Goal: Task Accomplishment & Management: Manage account settings

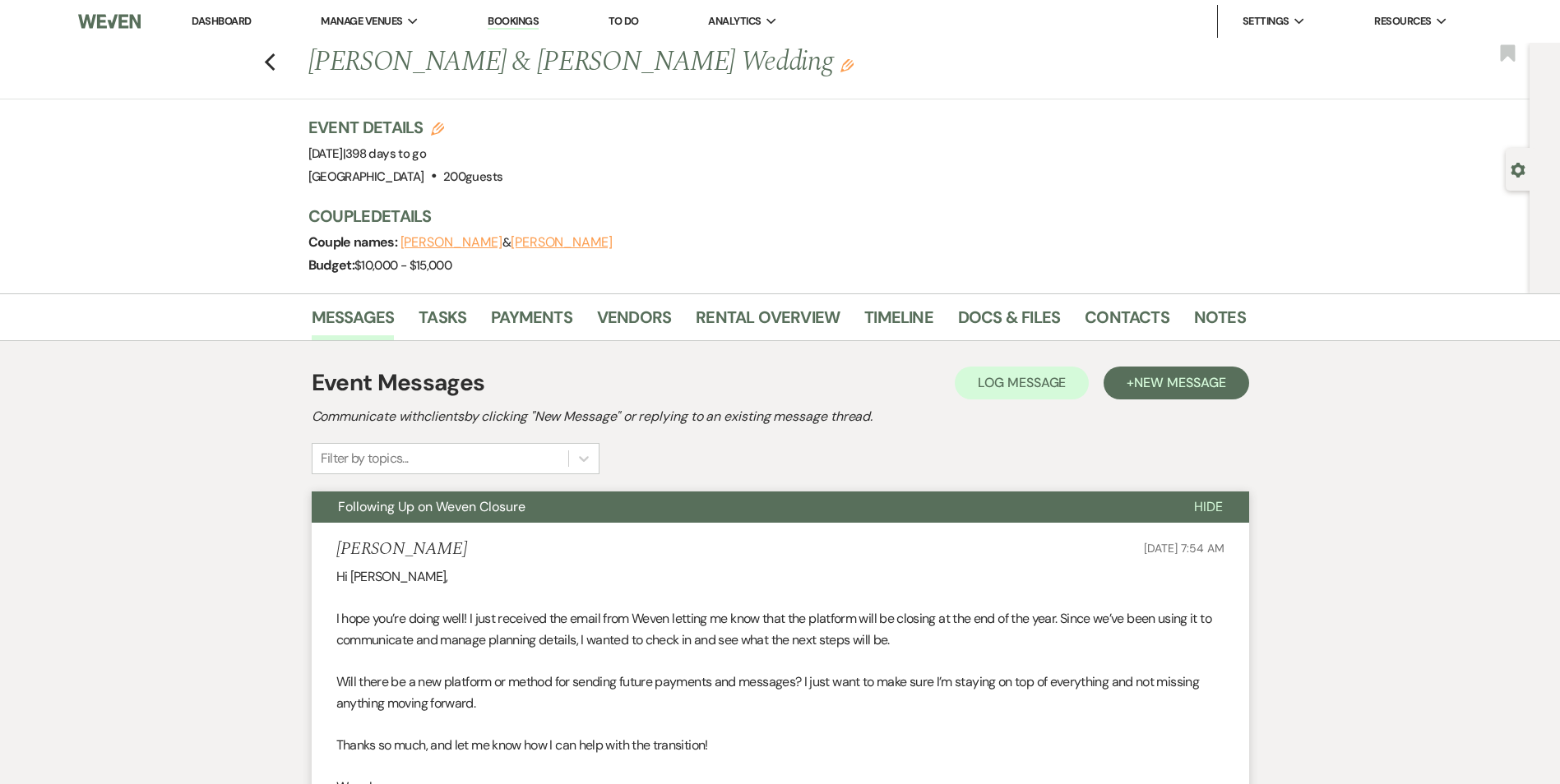
click at [219, 28] on li "Dashboard" at bounding box center [221, 21] width 76 height 33
click at [226, 18] on link "Dashboard" at bounding box center [221, 21] width 60 height 14
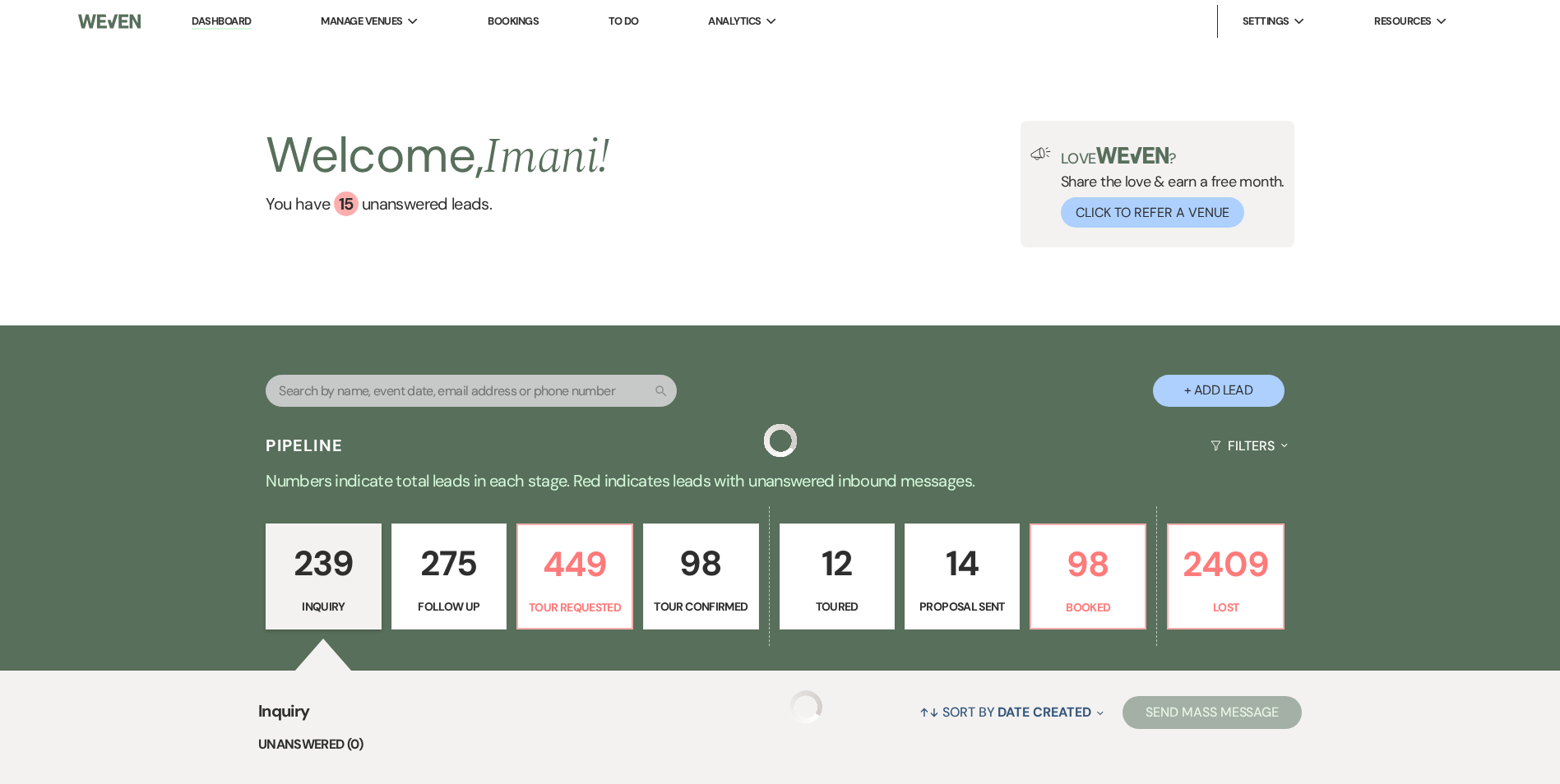
click at [225, 20] on link "Dashboard" at bounding box center [221, 22] width 60 height 16
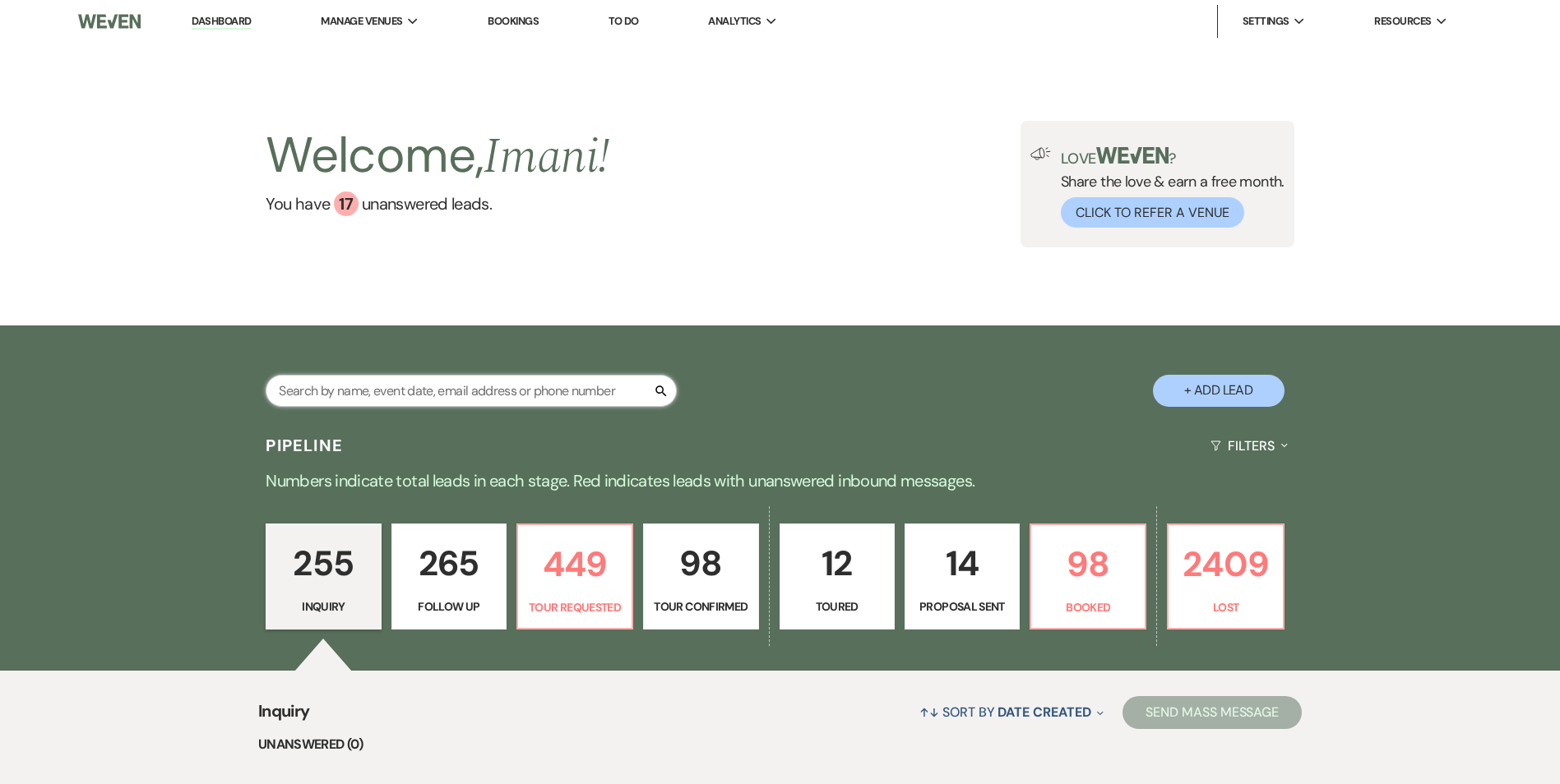
click at [472, 396] on input "text" at bounding box center [471, 391] width 411 height 32
click at [926, 375] on div "Search + Add Lead" at bounding box center [780, 376] width 1184 height 86
click at [770, 241] on div "Welcome, Imani ! You have 17 unanswered lead s . Love ? Share the love & earn a…" at bounding box center [780, 184] width 1184 height 127
click at [771, 362] on div "Search + Add Lead" at bounding box center [780, 376] width 1184 height 86
click at [705, 435] on div "Pipeline Filters Expand" at bounding box center [780, 446] width 1184 height 43
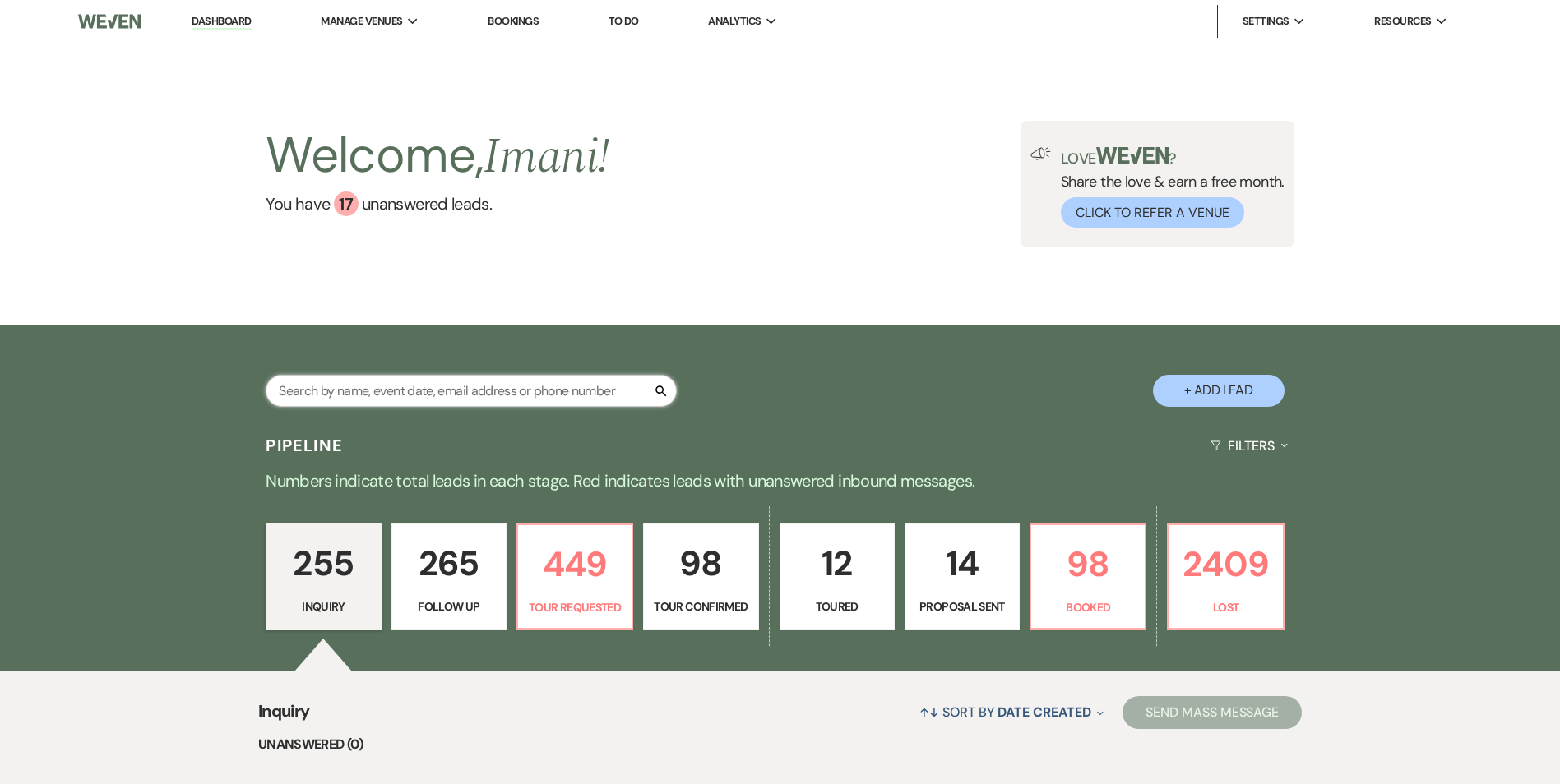
click at [471, 380] on input "text" at bounding box center [471, 391] width 411 height 32
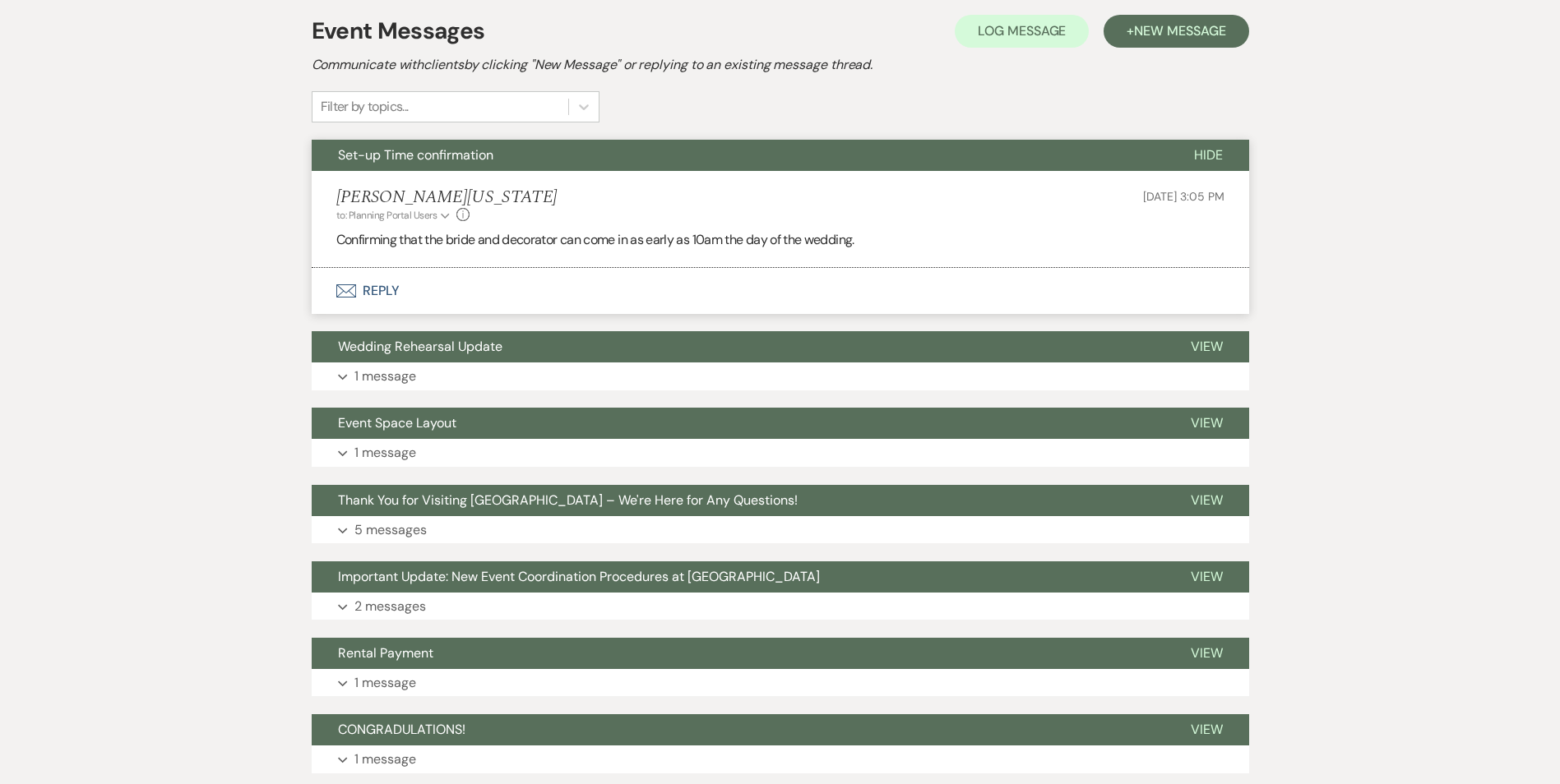
scroll to position [329, 0]
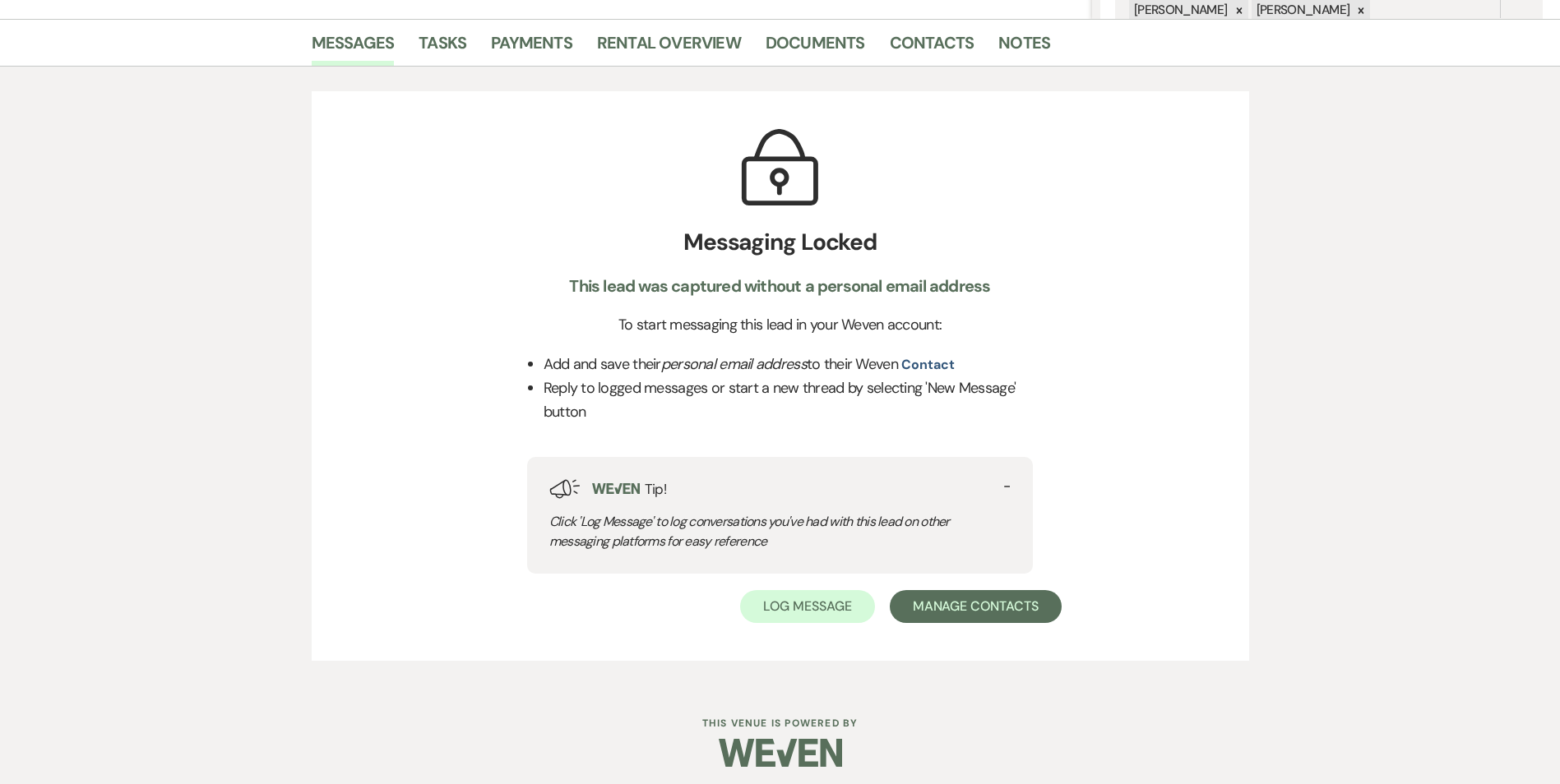
scroll to position [401, 0]
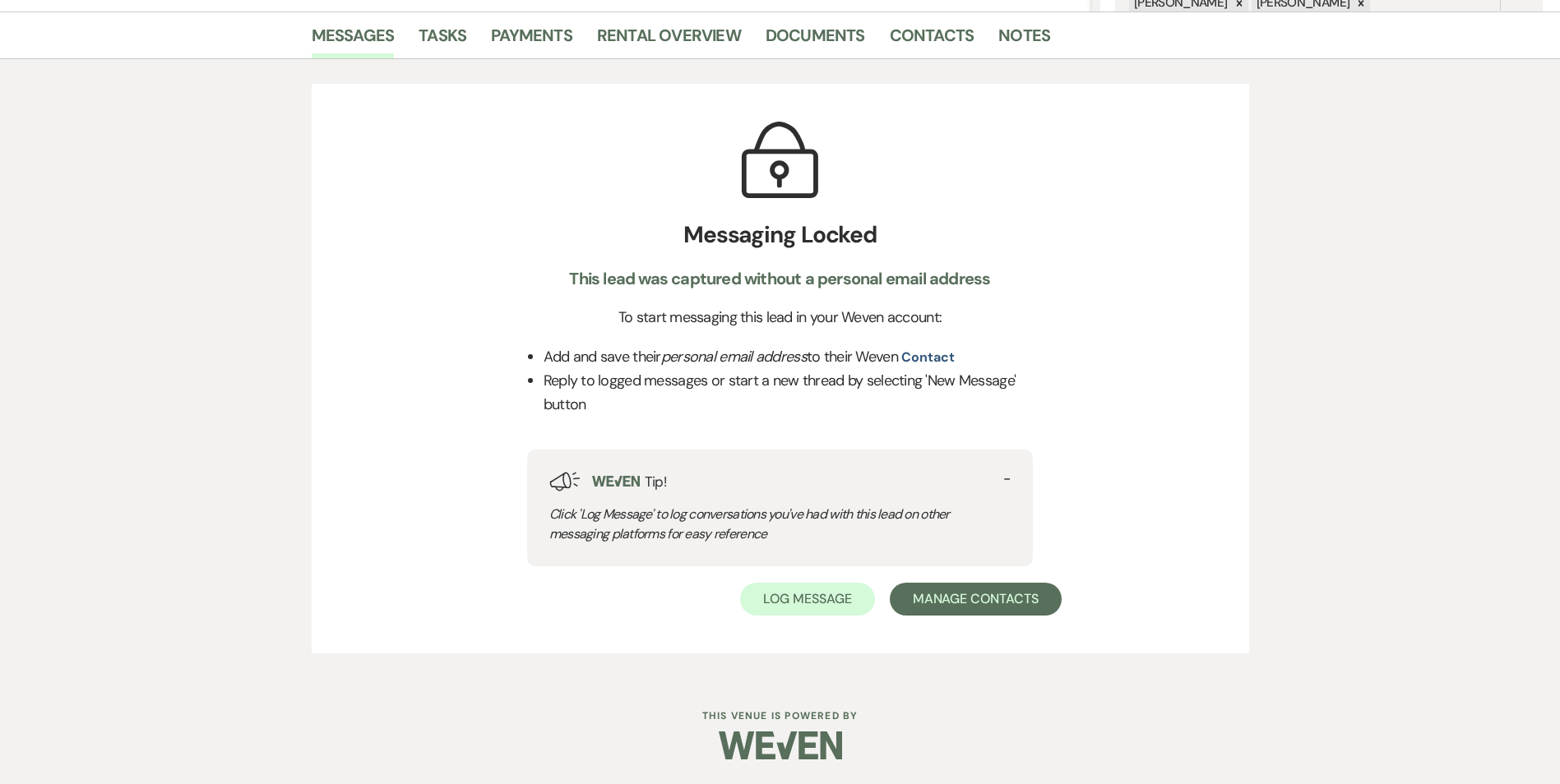
click at [1019, 383] on li "Reply to logged messages or start a new thread by selecting 'New Message' button" at bounding box center [788, 393] width 490 height 47
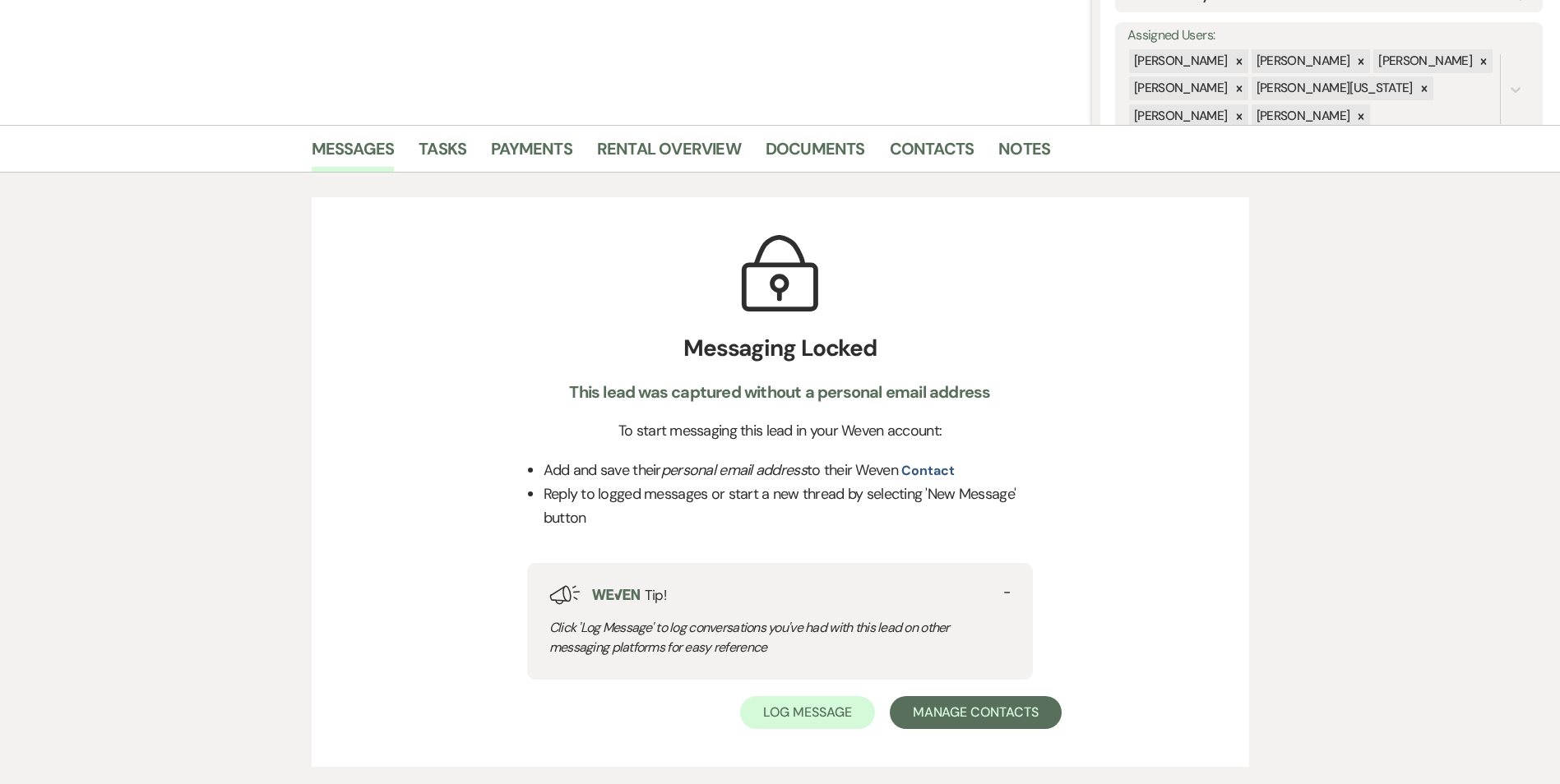
scroll to position [0, 0]
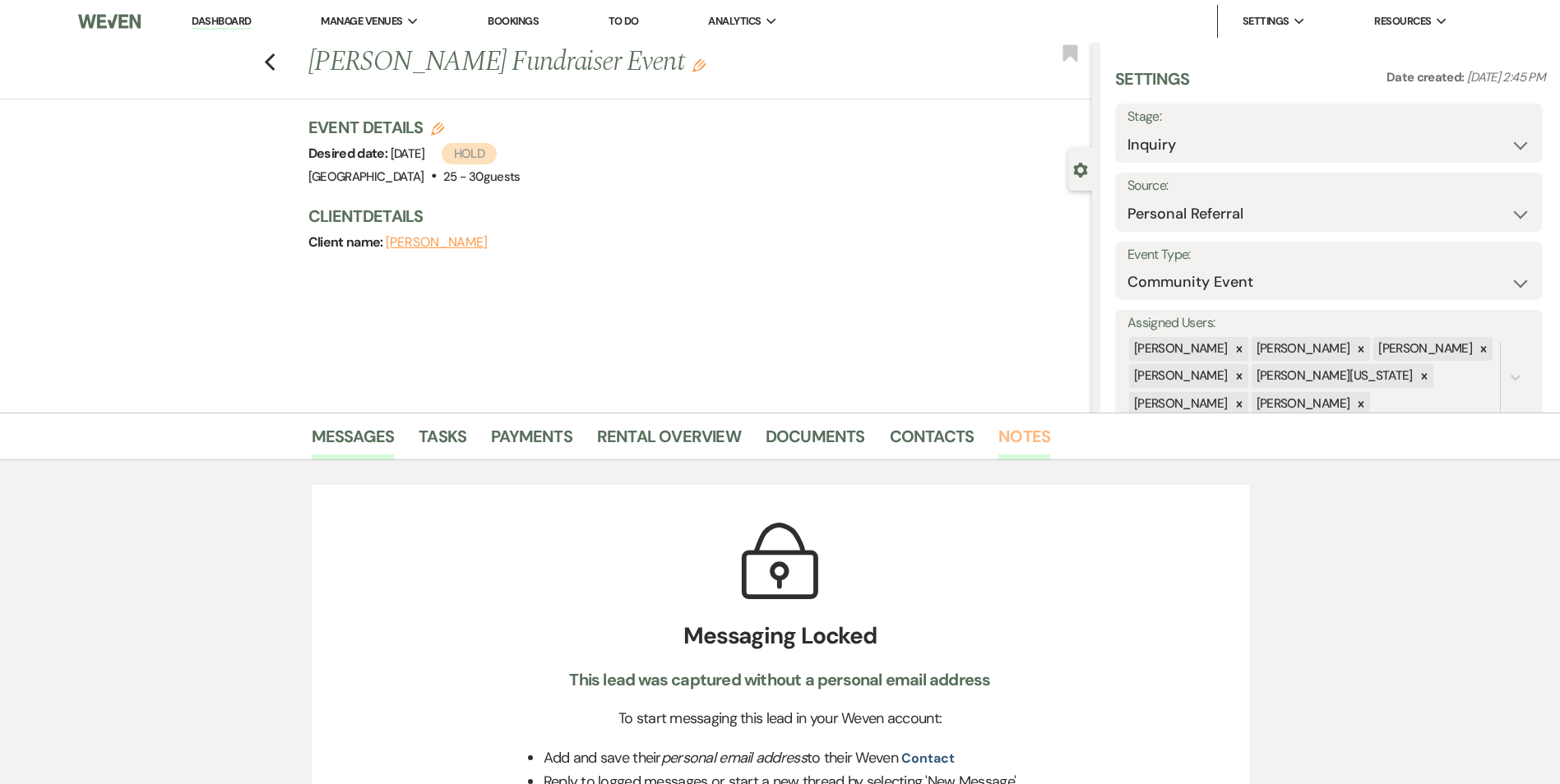
click at [1002, 435] on link "Notes" at bounding box center [1023, 441] width 52 height 36
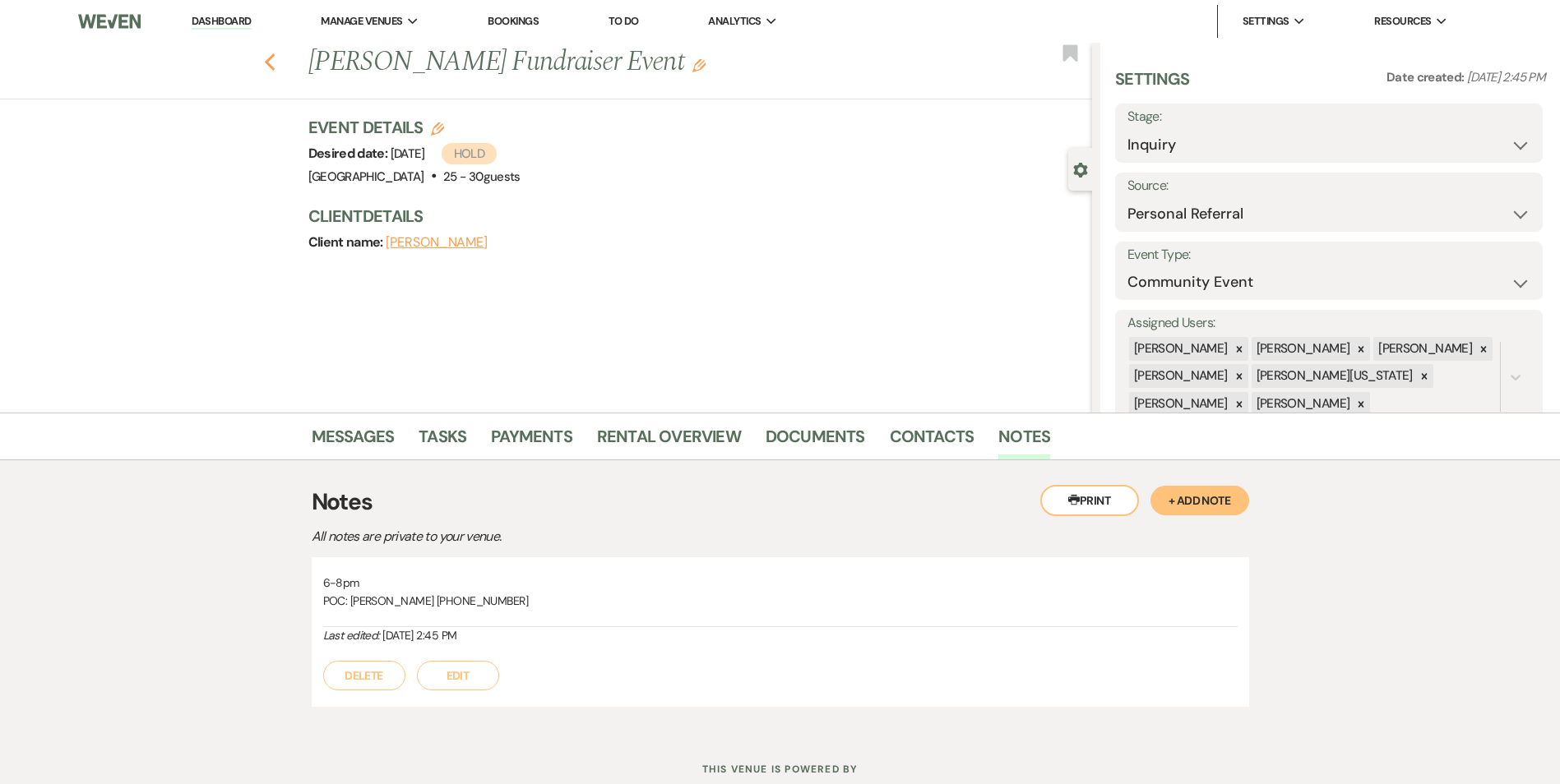
click at [276, 61] on icon "Previous" at bounding box center [269, 62] width 12 height 20
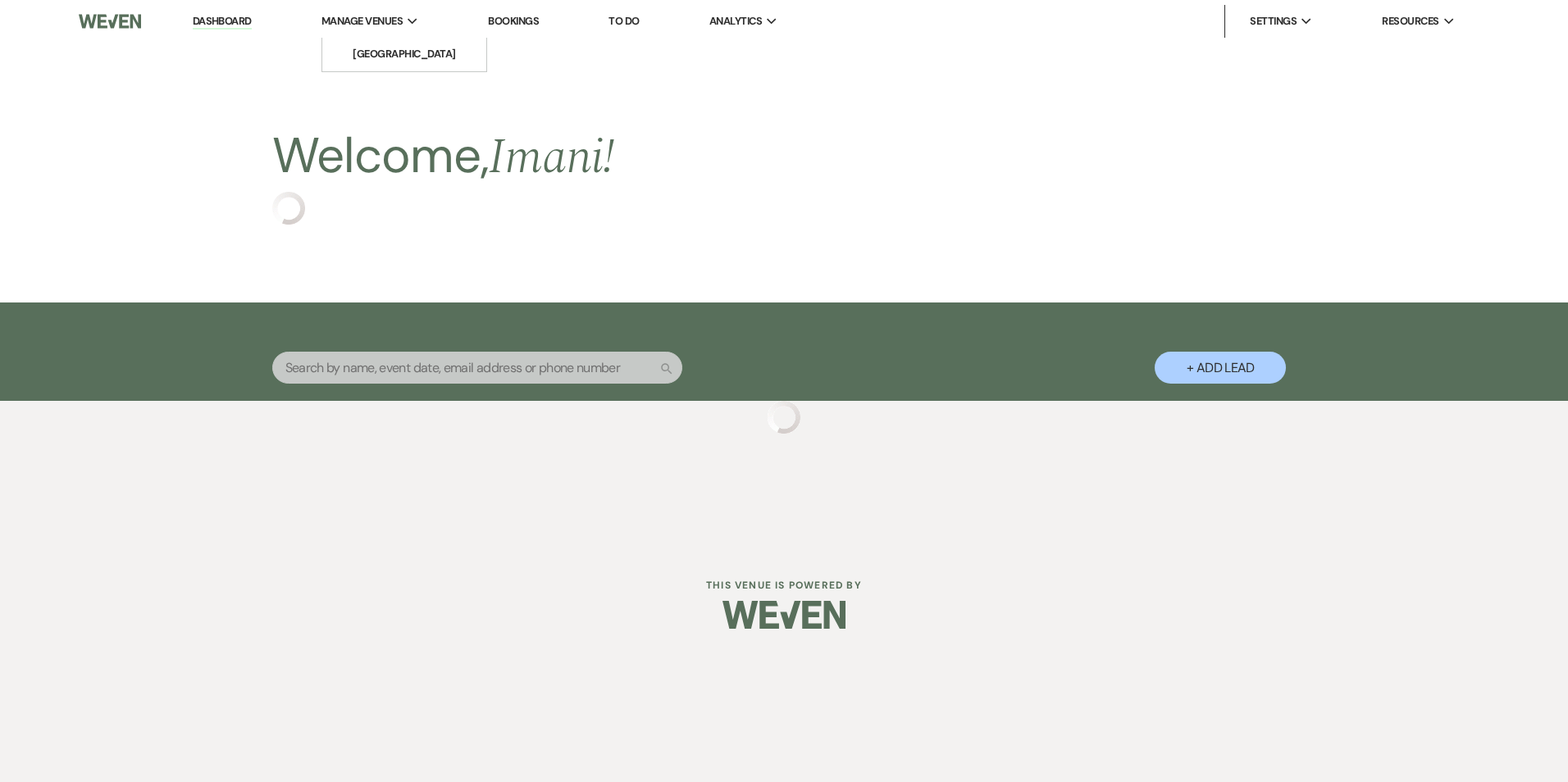
click at [405, 28] on div "Manage Venues Expand" at bounding box center [370, 21] width 98 height 16
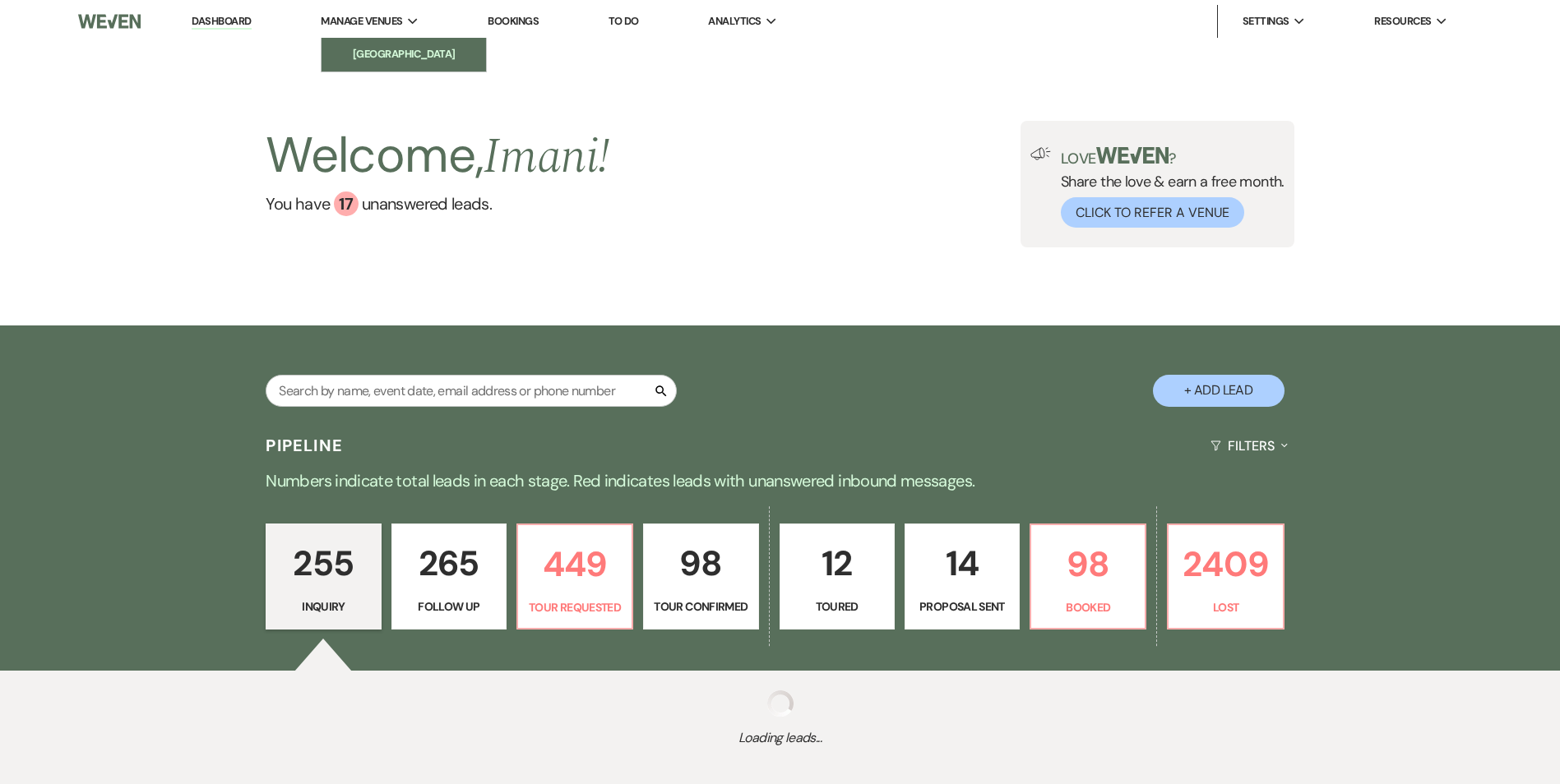
click at [392, 60] on li "[GEOGRAPHIC_DATA]" at bounding box center [403, 54] width 148 height 16
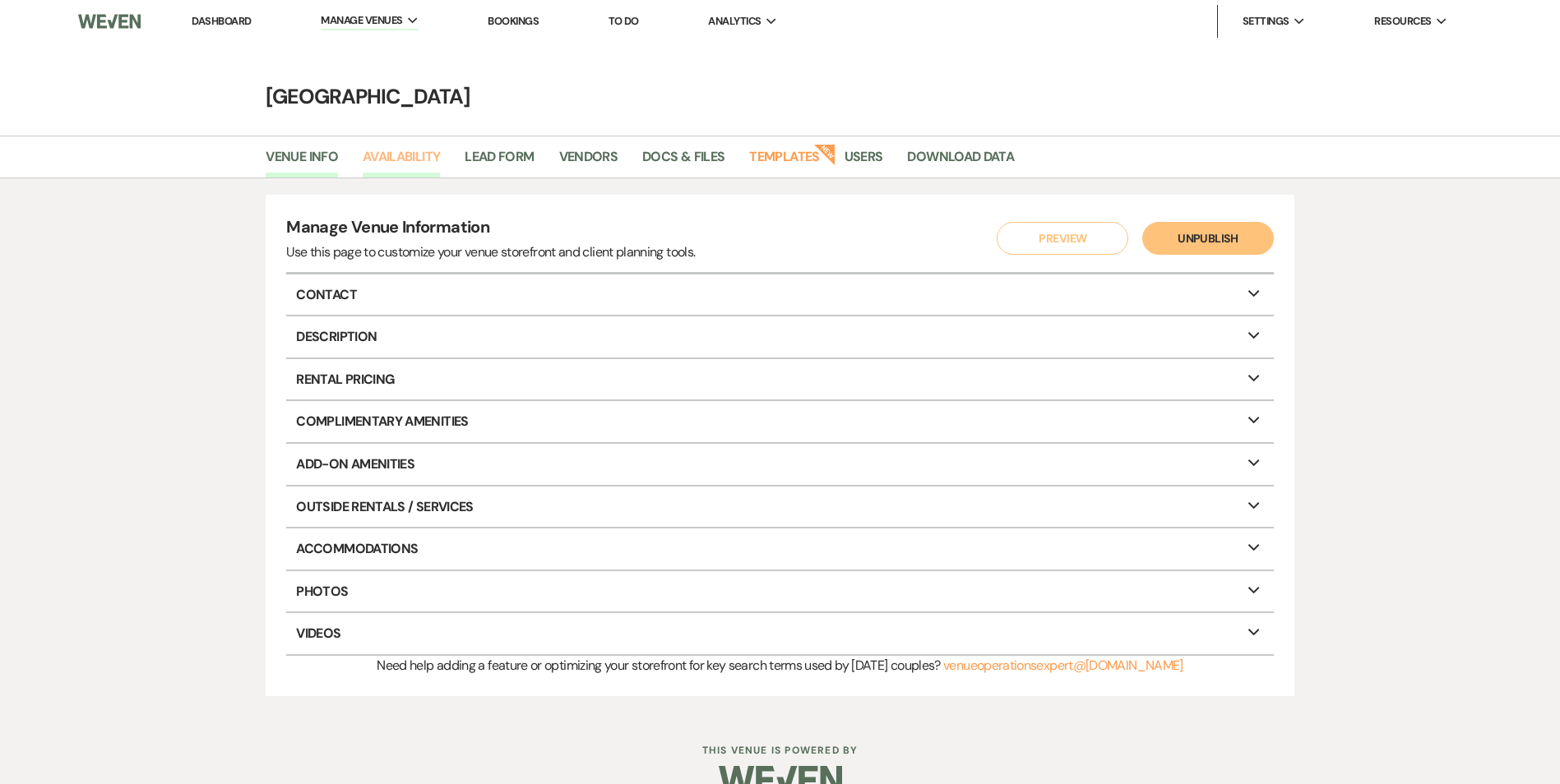
click at [403, 156] on link "Availability" at bounding box center [402, 162] width 77 height 31
select select "2"
select select "2026"
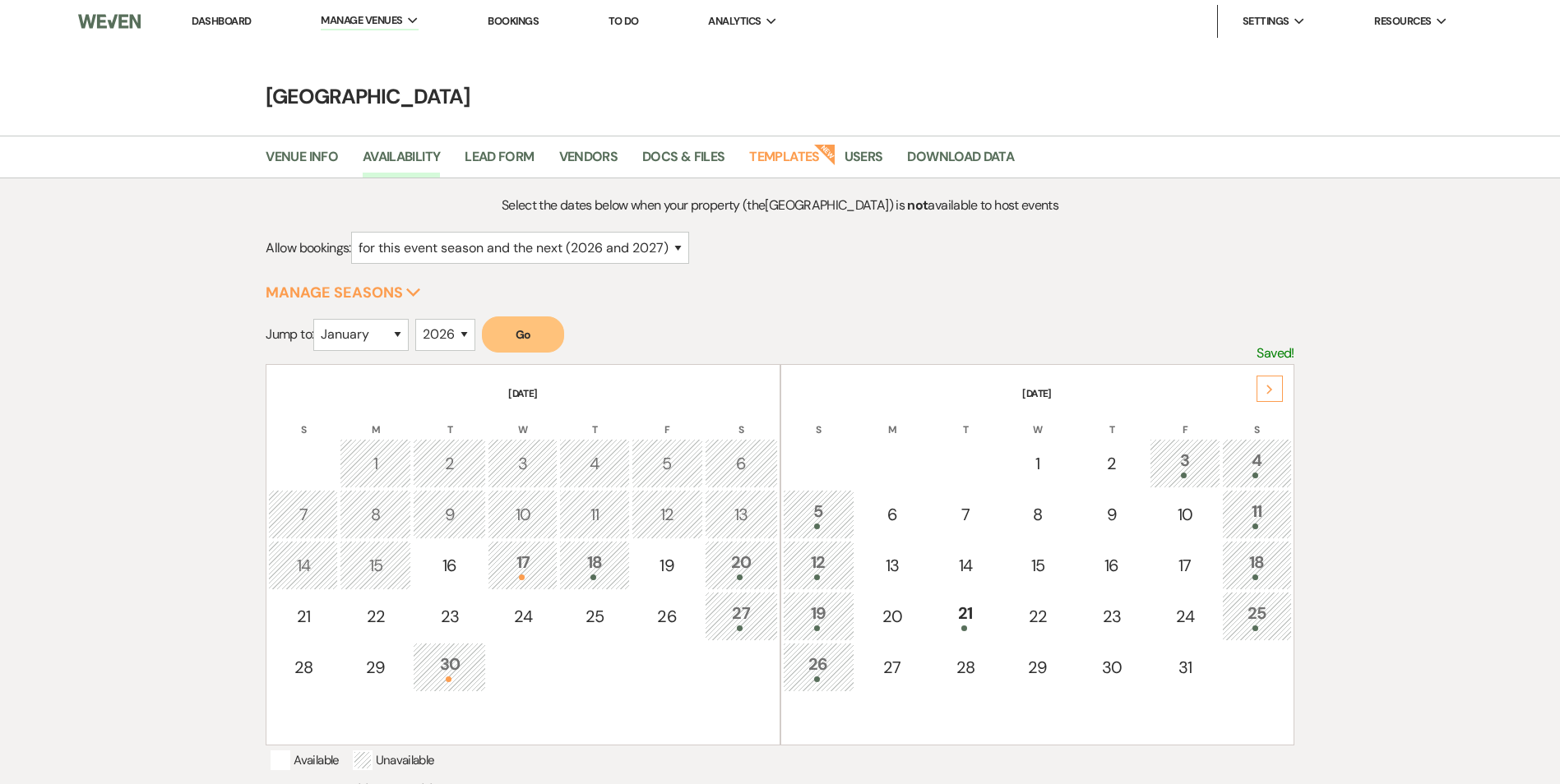
click at [541, 578] on div at bounding box center [523, 577] width 52 height 6
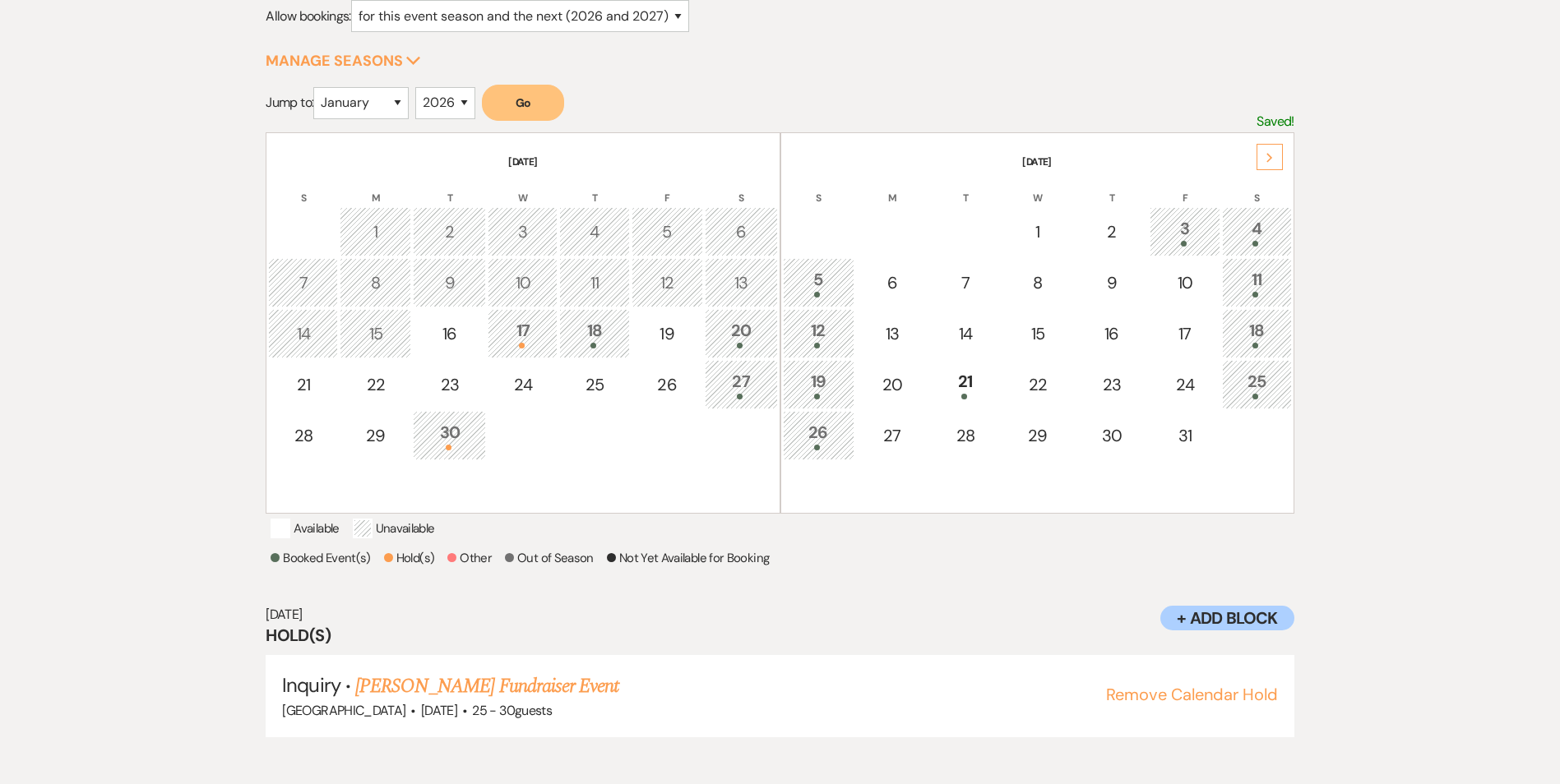
scroll to position [238, 0]
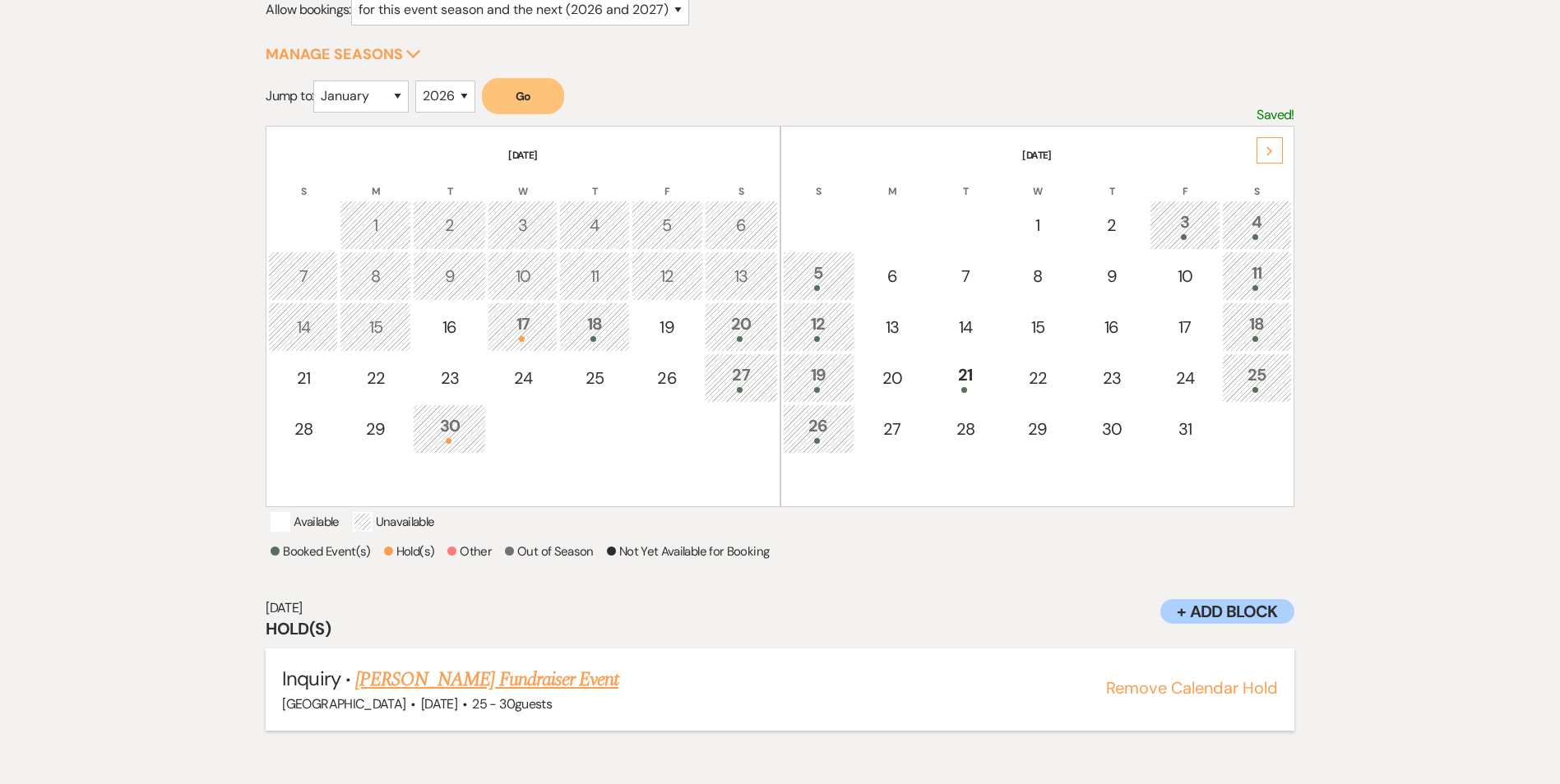
click at [464, 694] on link "[PERSON_NAME] Fundraiser Event" at bounding box center [487, 679] width 263 height 29
drag, startPoint x: 521, startPoint y: 332, endPoint x: 909, endPoint y: 612, distance: 478.5
click at [909, 612] on div "Sep 17, 2025 Hold(s) Inquiry · Wayne Martin's Fundraiser Event Enon Ranch · Sep…" at bounding box center [780, 665] width 1028 height 164
click at [535, 329] on div "17" at bounding box center [523, 327] width 52 height 30
click at [535, 328] on div "17" at bounding box center [523, 327] width 52 height 30
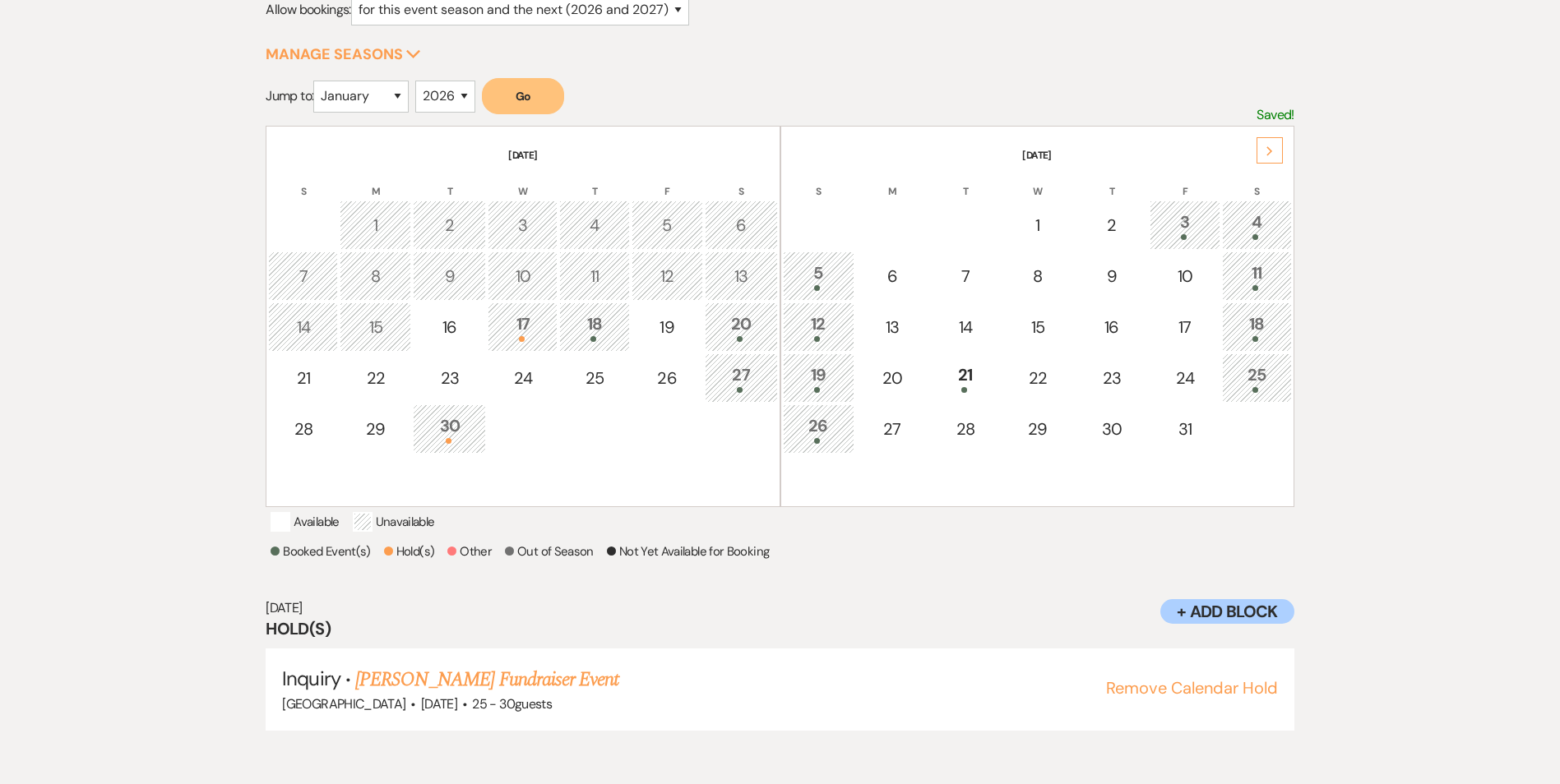
click at [522, 325] on div "17" at bounding box center [523, 327] width 52 height 30
click at [630, 501] on table "September 2025 S M T W T F S 1 2 3 4 5 6 7 8 9 10 11 12 13 14 15 16 17 18 19 20…" at bounding box center [523, 316] width 514 height 382
click at [509, 694] on link "[PERSON_NAME] Fundraiser Event" at bounding box center [487, 679] width 263 height 29
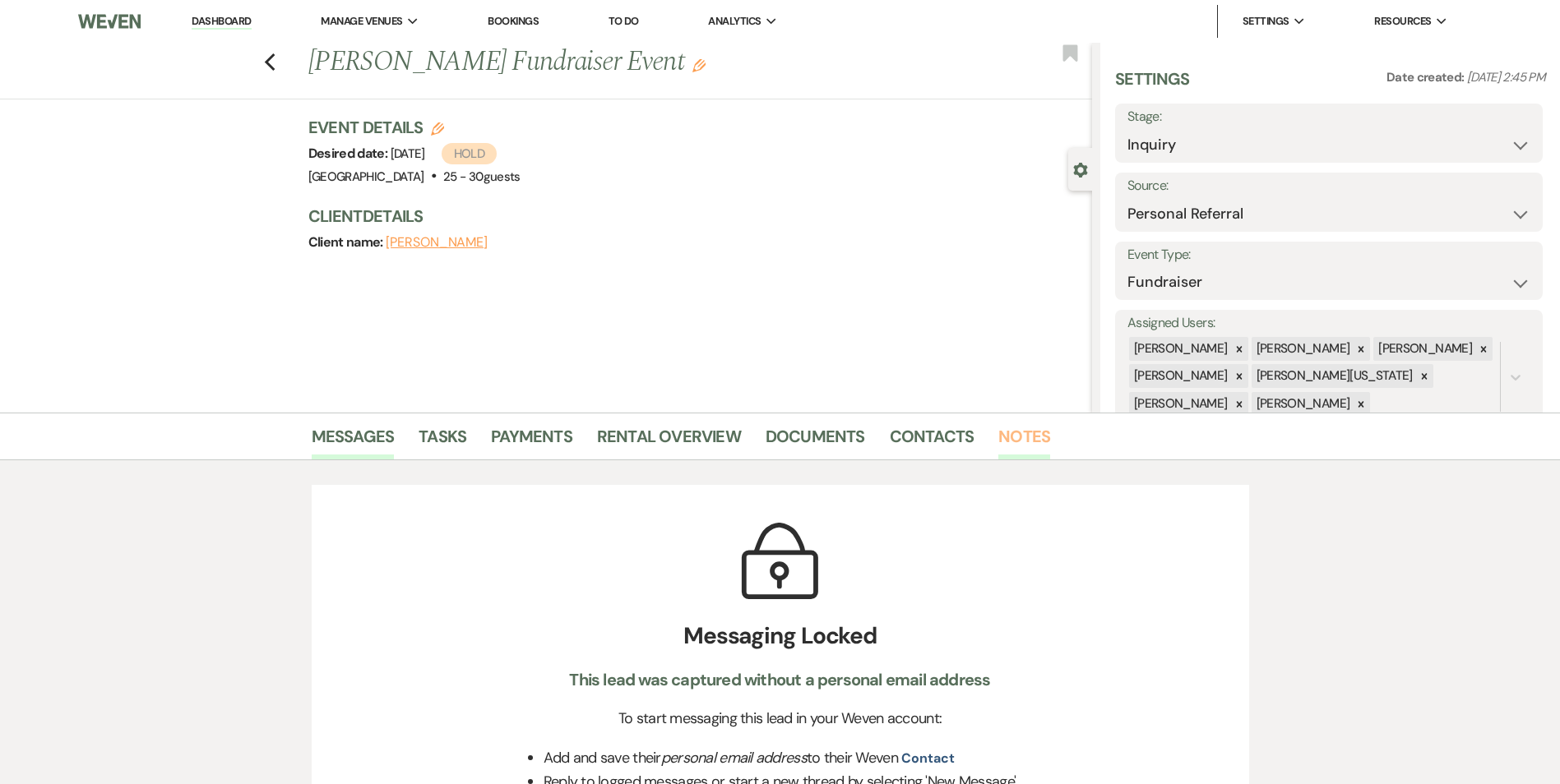
click at [1024, 431] on link "Notes" at bounding box center [1023, 441] width 52 height 36
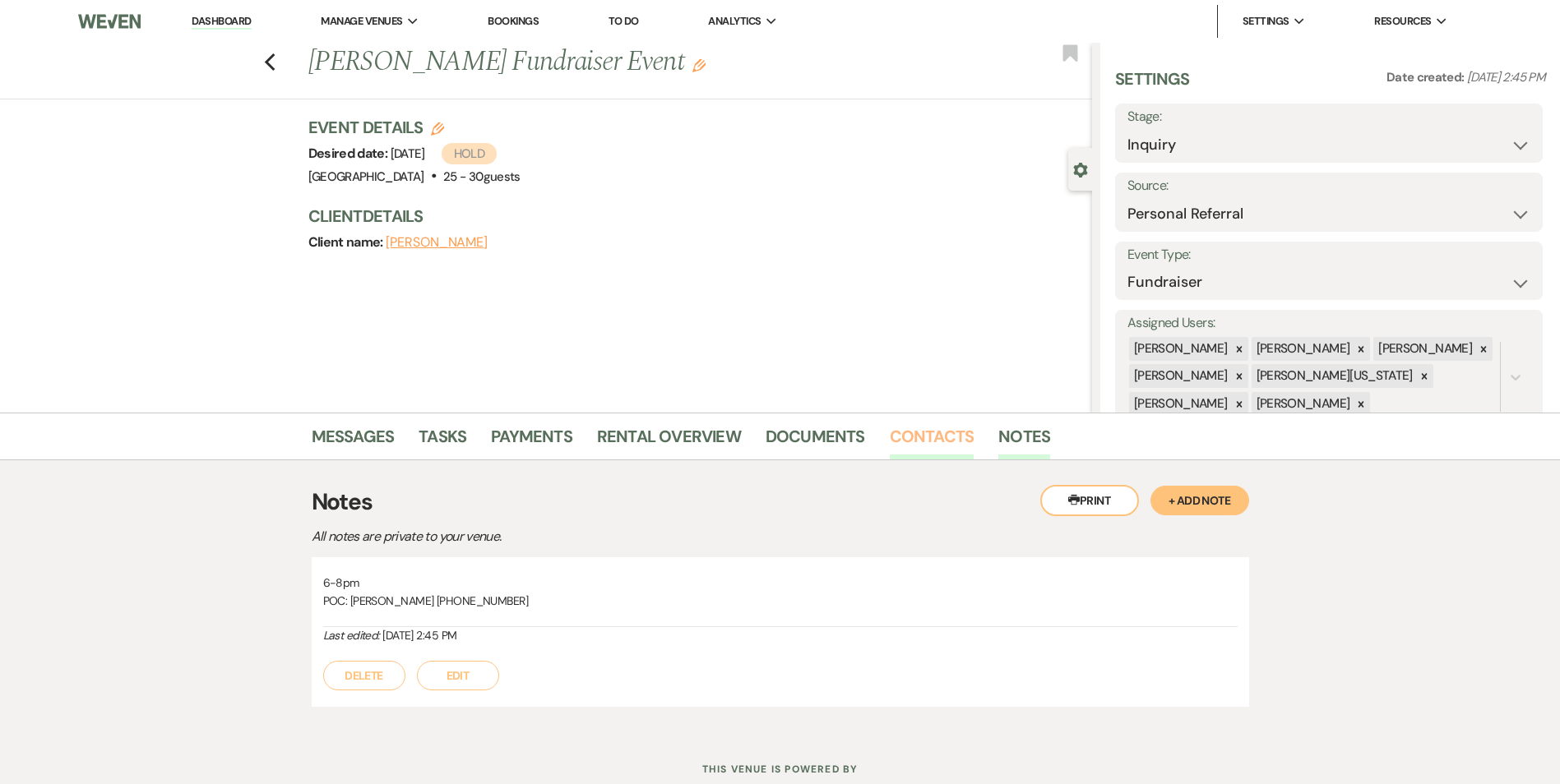
click at [929, 429] on link "Contacts" at bounding box center [933, 441] width 85 height 36
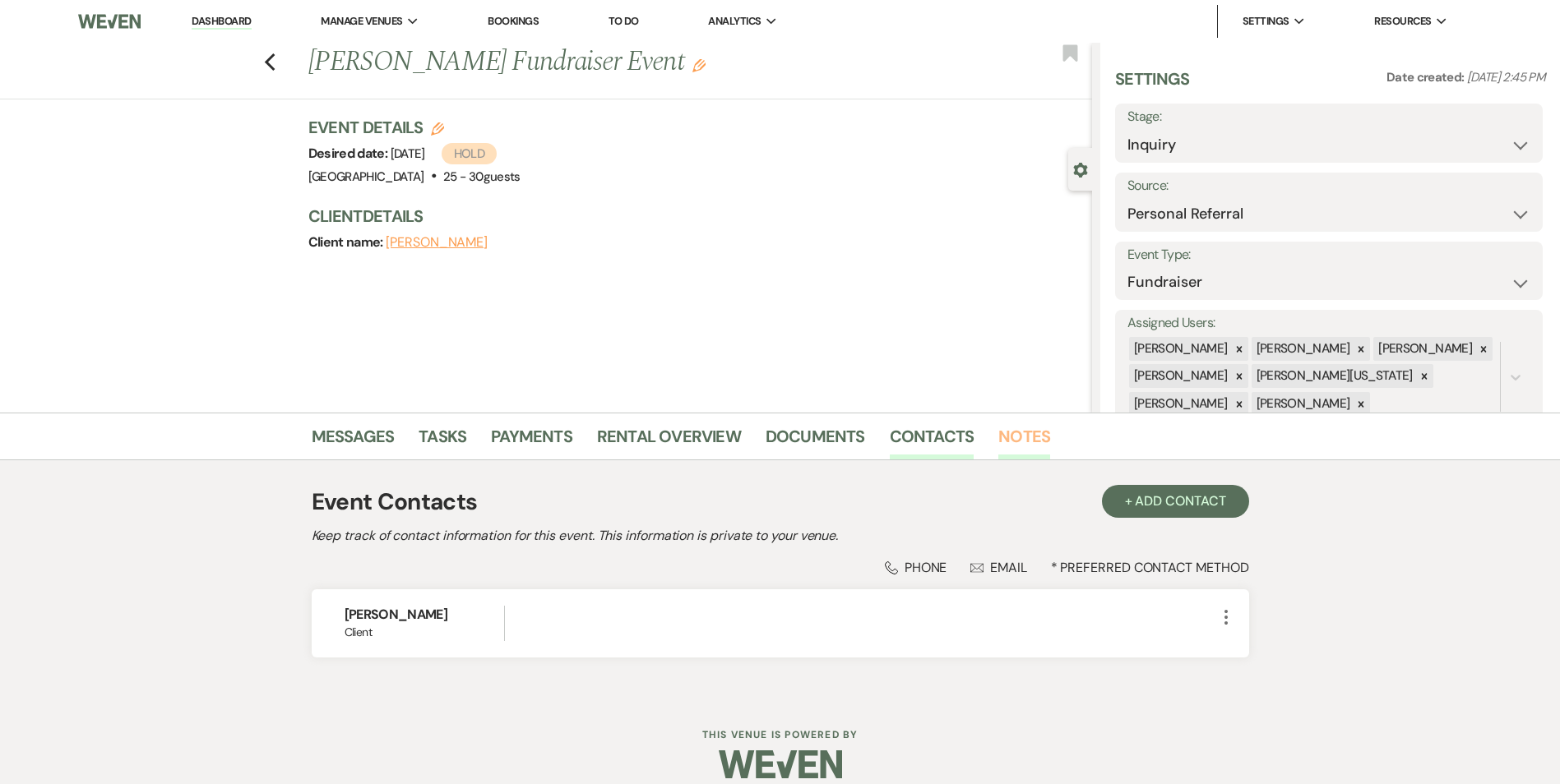
click at [1000, 432] on link "Notes" at bounding box center [1023, 441] width 52 height 36
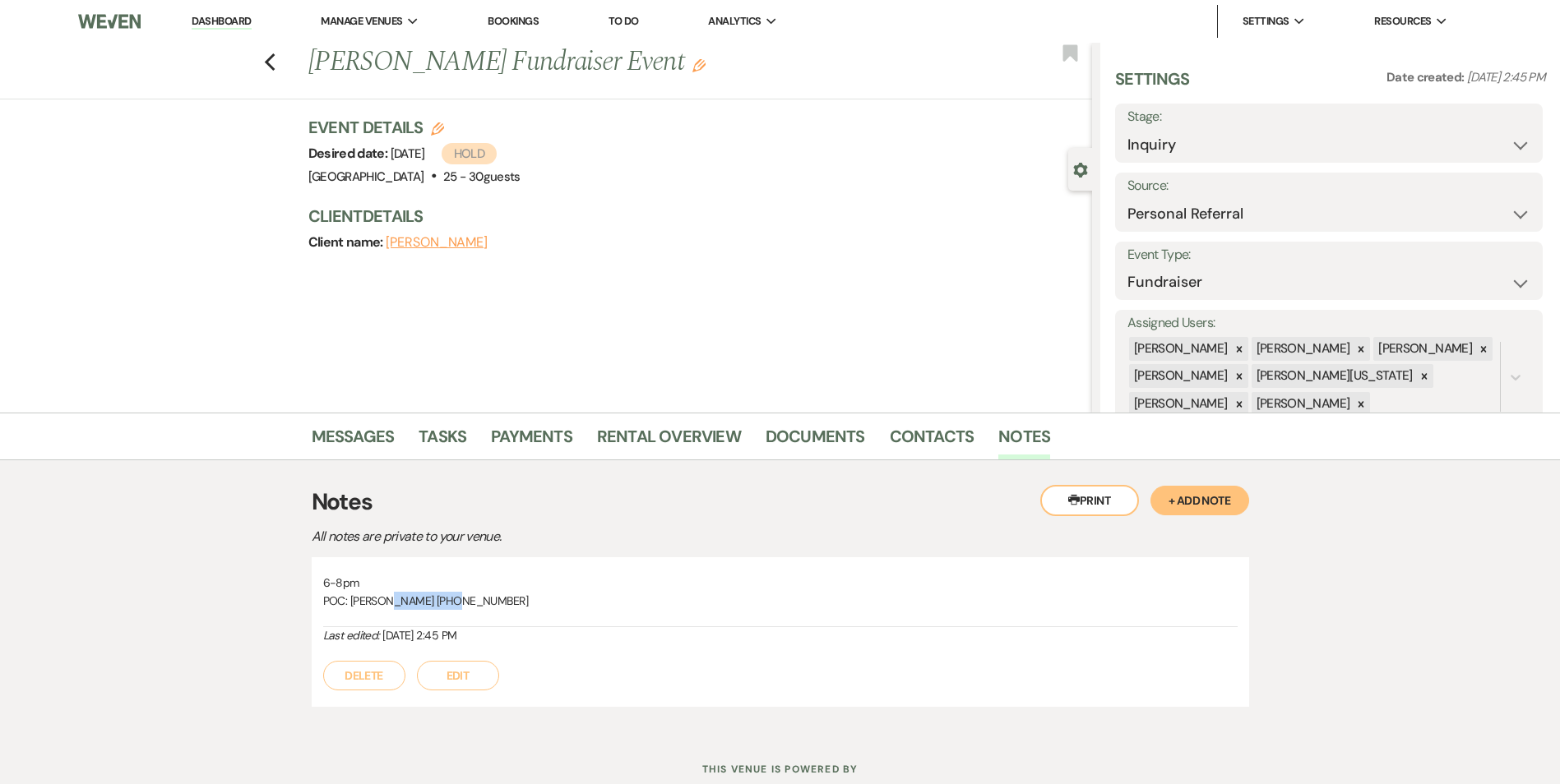
drag, startPoint x: 389, startPoint y: 599, endPoint x: 469, endPoint y: 592, distance: 80.3
click at [469, 592] on p "POC: James 816-517-2361" at bounding box center [780, 601] width 915 height 18
drag, startPoint x: 469, startPoint y: 592, endPoint x: 444, endPoint y: 600, distance: 26.2
click at [444, 600] on p "POC: James 816-517-2361" at bounding box center [780, 601] width 915 height 18
drag, startPoint x: 454, startPoint y: 598, endPoint x: 381, endPoint y: 605, distance: 73.3
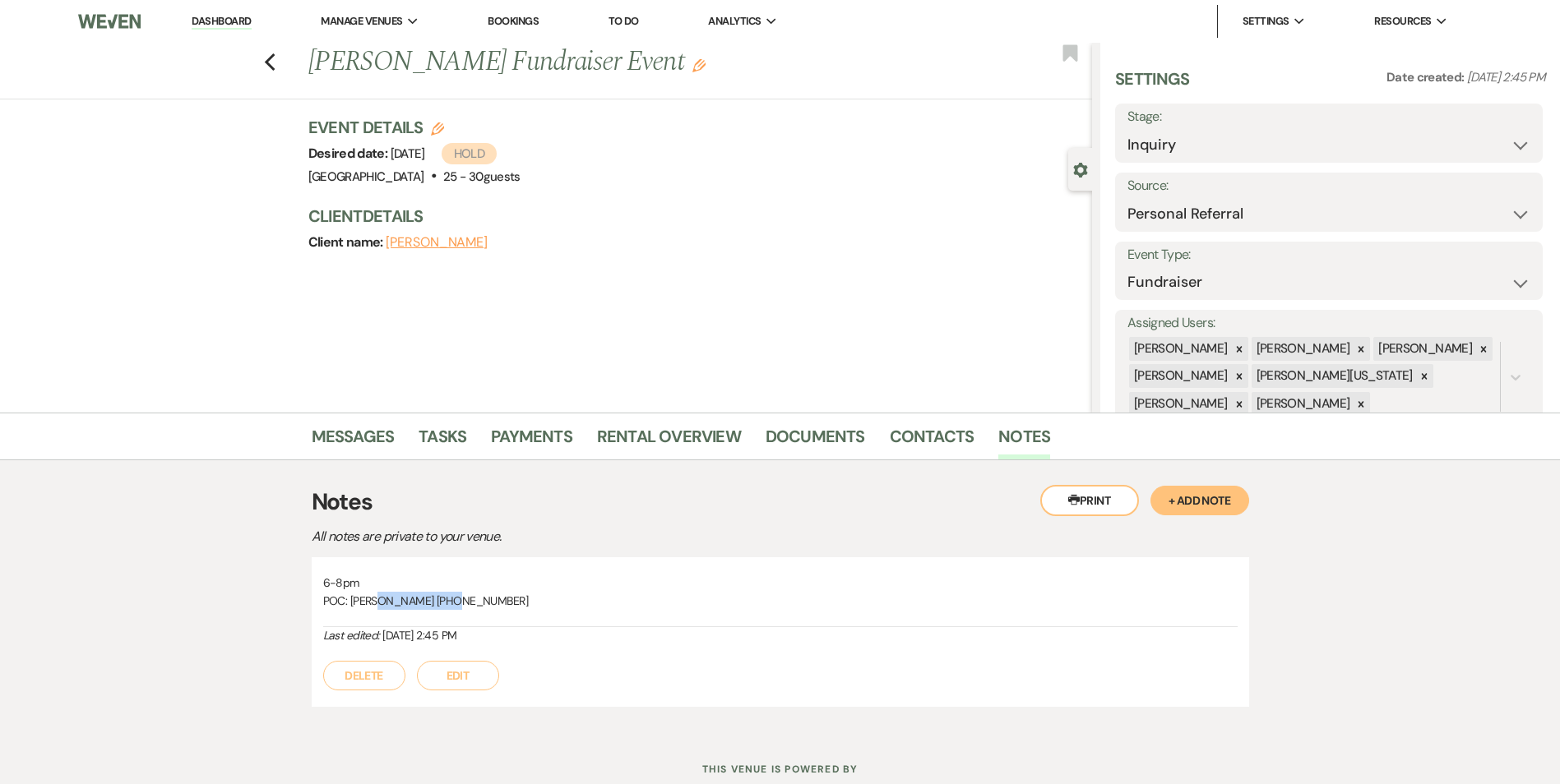
click at [381, 605] on p "POC: James 816-517-2361" at bounding box center [780, 601] width 915 height 18
drag, startPoint x: 381, startPoint y: 605, endPoint x: 467, endPoint y: 591, distance: 87.1
click at [467, 592] on p "POC: James 816-517-2361" at bounding box center [780, 601] width 915 height 18
drag, startPoint x: 466, startPoint y: 598, endPoint x: 385, endPoint y: 596, distance: 81.0
click at [385, 596] on p "POC: James 816-517-2361" at bounding box center [780, 601] width 915 height 18
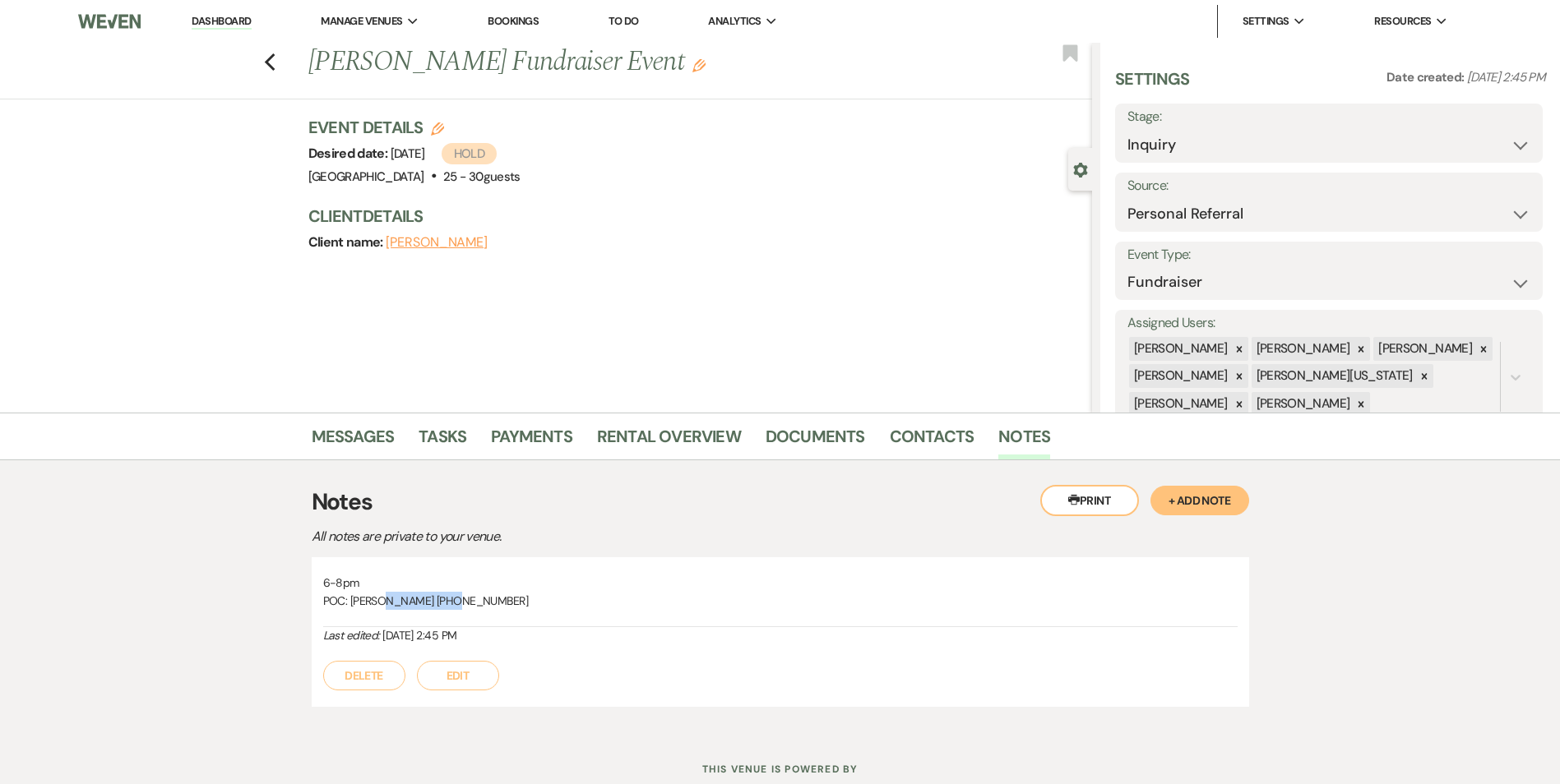
drag, startPoint x: 385, startPoint y: 596, endPoint x: 406, endPoint y: 607, distance: 23.7
drag, startPoint x: 406, startPoint y: 607, endPoint x: 350, endPoint y: 533, distance: 92.8
click at [350, 533] on p "All notes are private to your venue." at bounding box center [599, 537] width 575 height 22
click at [486, 18] on li "Bookings" at bounding box center [512, 21] width 67 height 33
click at [521, 20] on link "Bookings" at bounding box center [513, 21] width 51 height 14
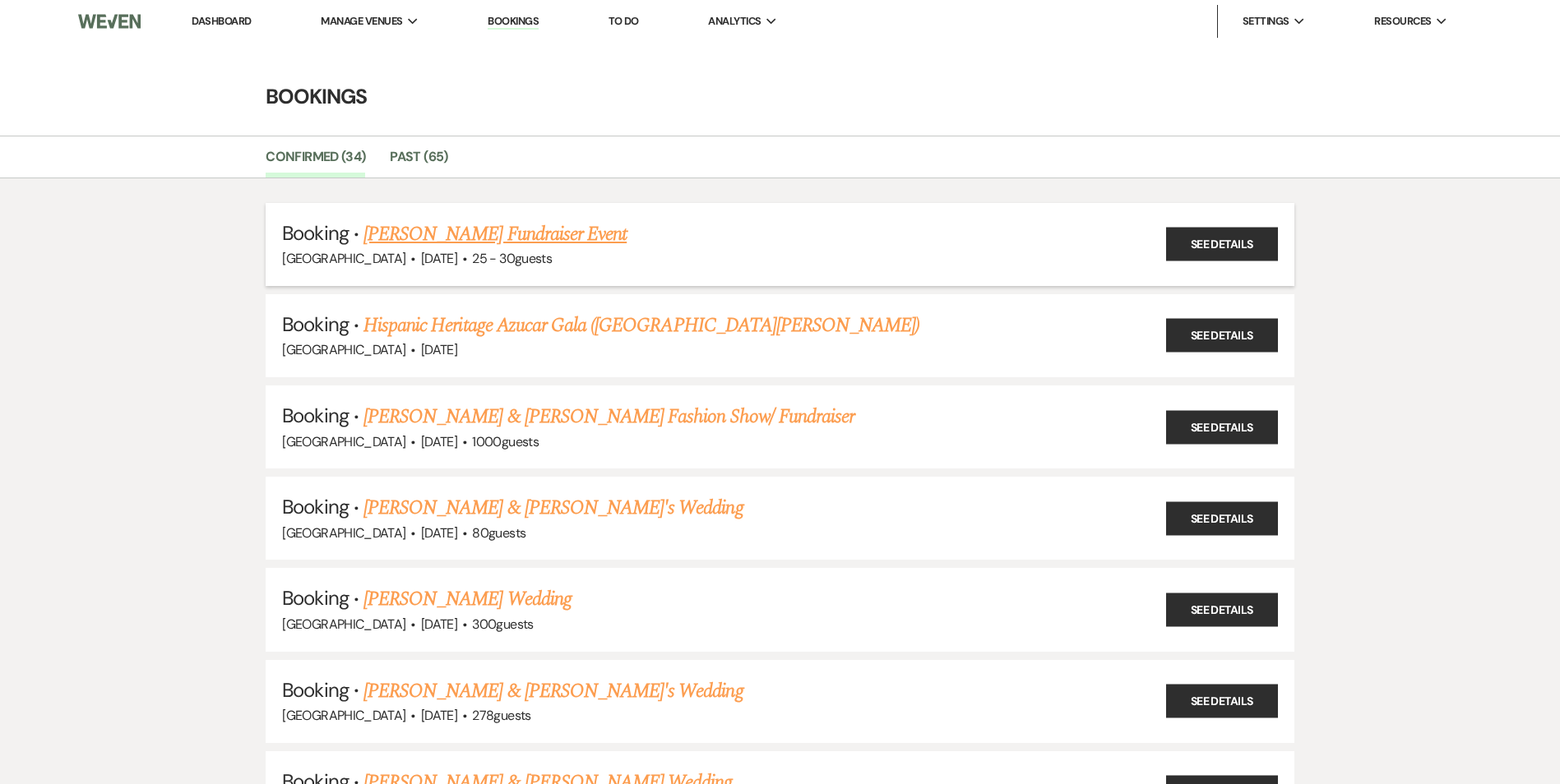
click at [500, 239] on link "[PERSON_NAME] Fundraiser Event" at bounding box center [495, 233] width 263 height 29
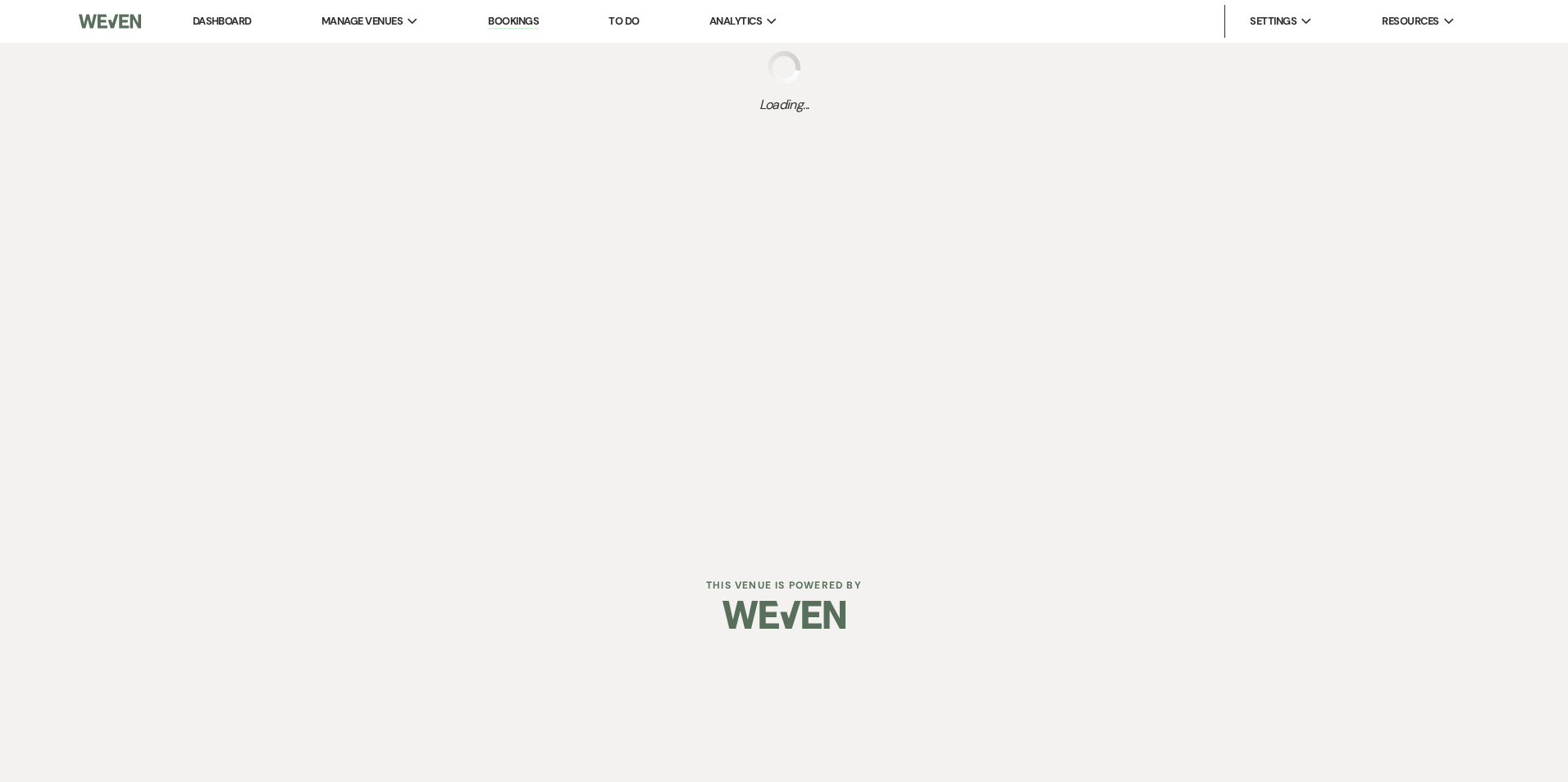
select select "7"
select select "12"
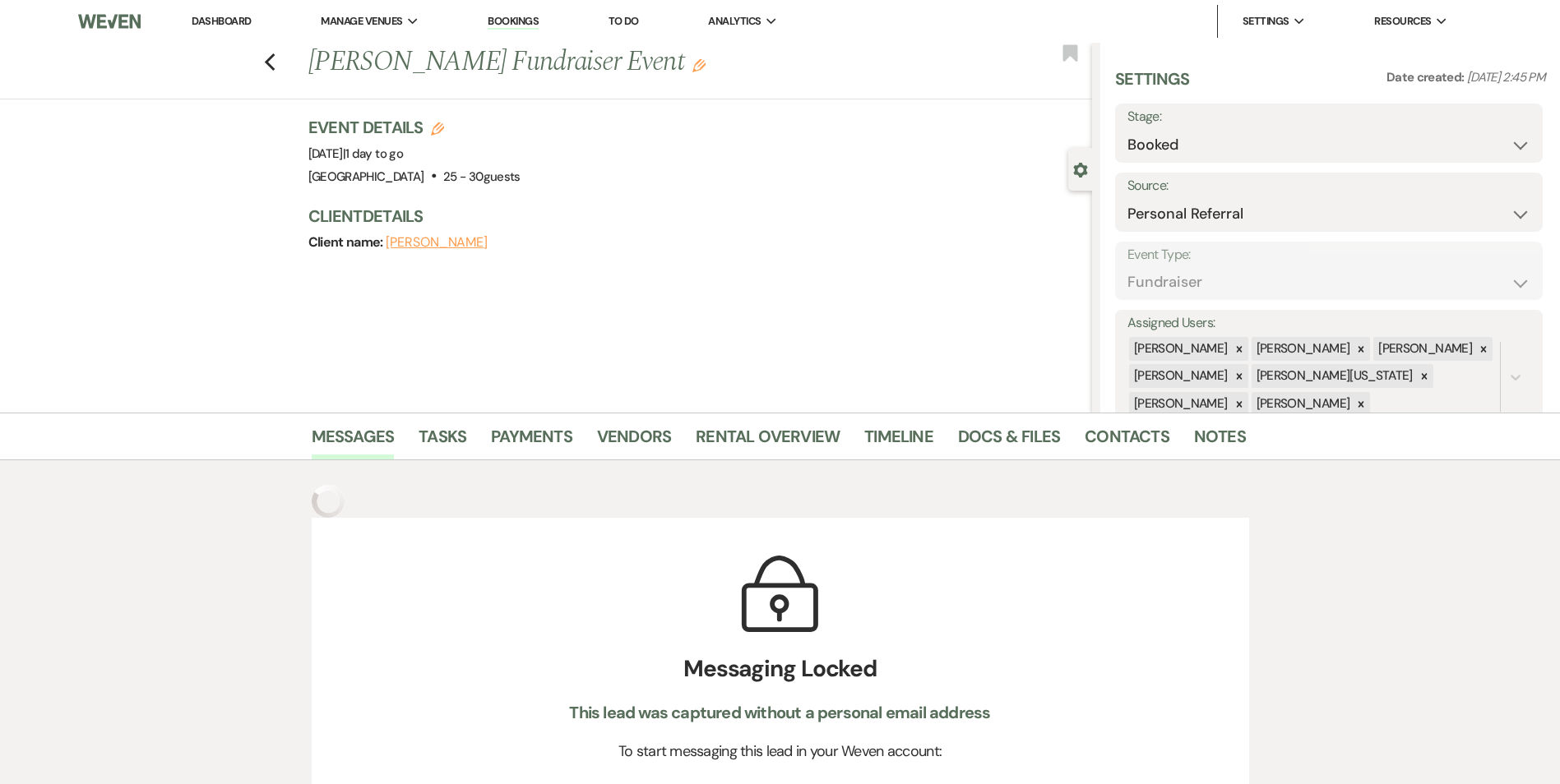
select select "20"
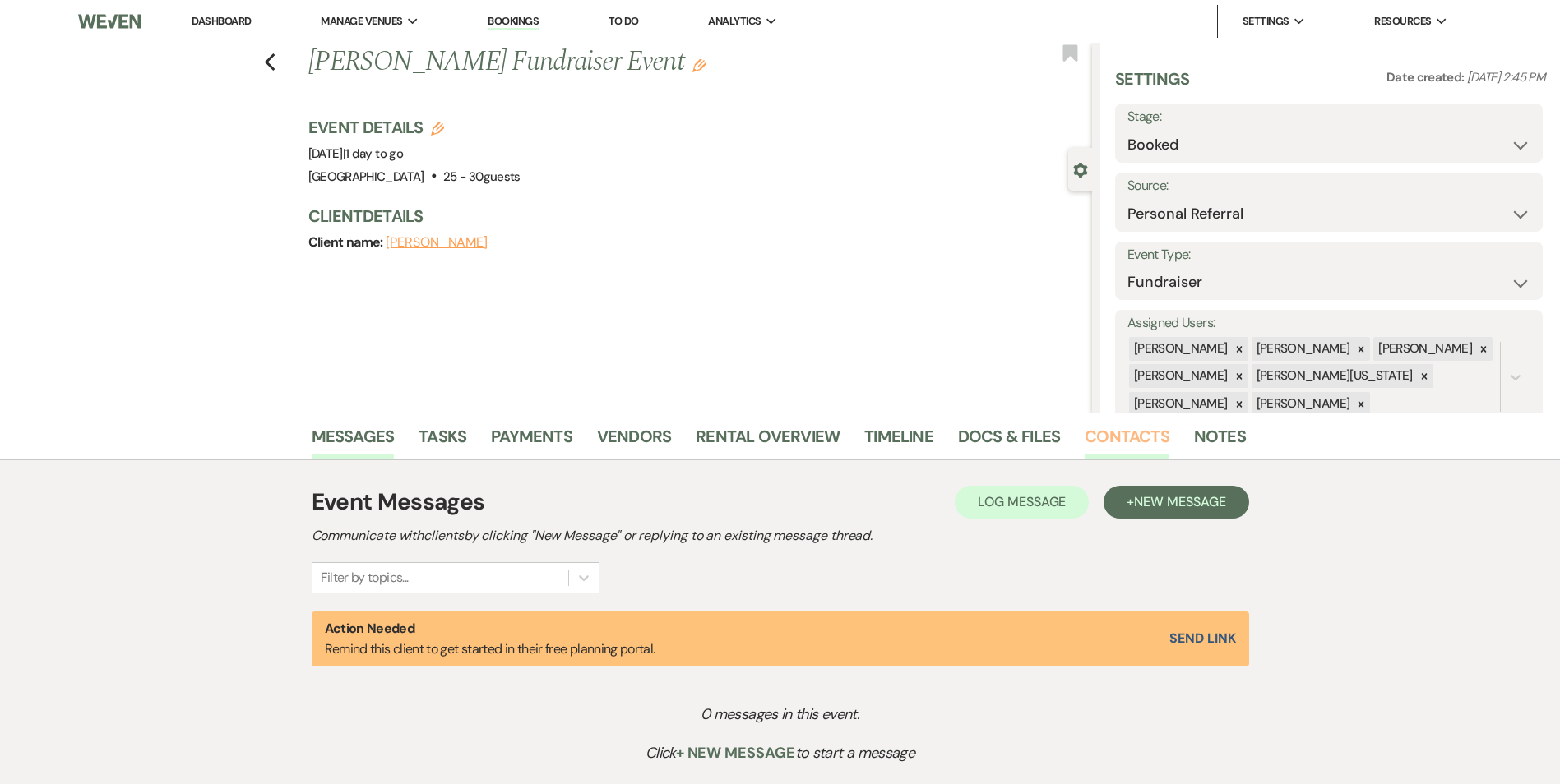
click at [1105, 433] on link "Contacts" at bounding box center [1127, 441] width 85 height 36
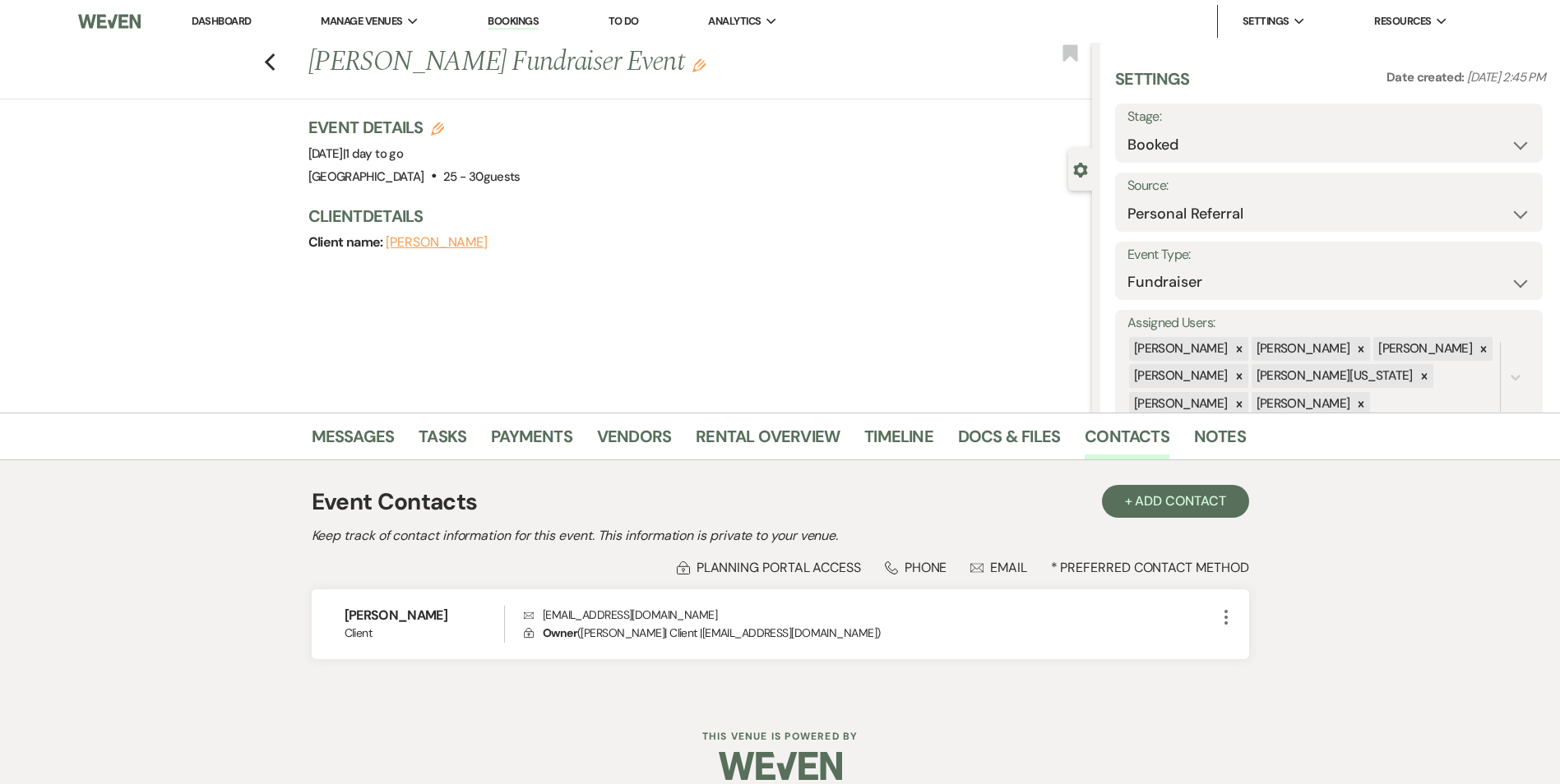
click at [511, 21] on link "Bookings" at bounding box center [513, 22] width 51 height 16
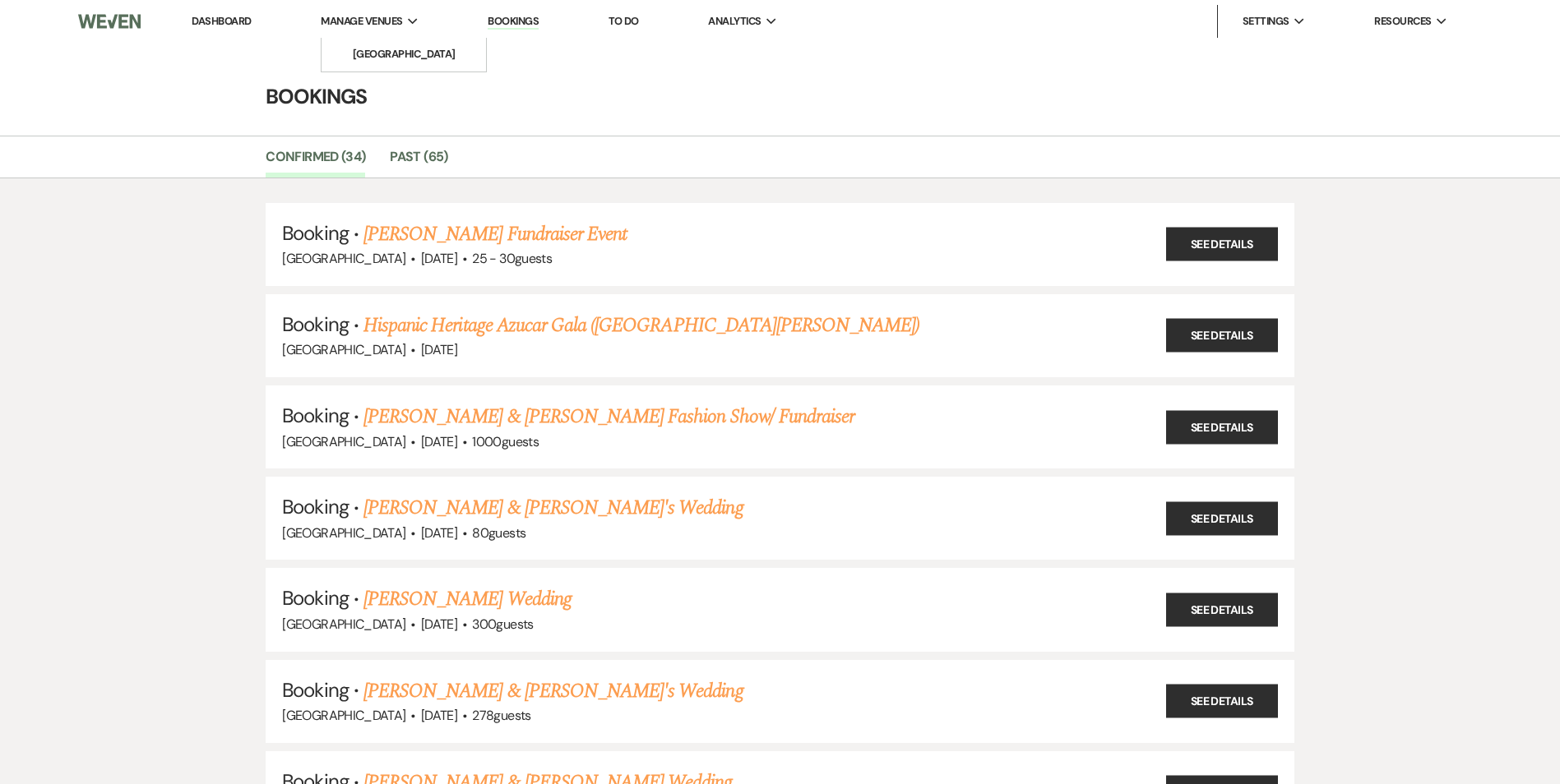
click at [380, 18] on span "Manage Venues" at bounding box center [361, 21] width 81 height 16
click at [377, 49] on li "[GEOGRAPHIC_DATA]" at bounding box center [403, 54] width 148 height 16
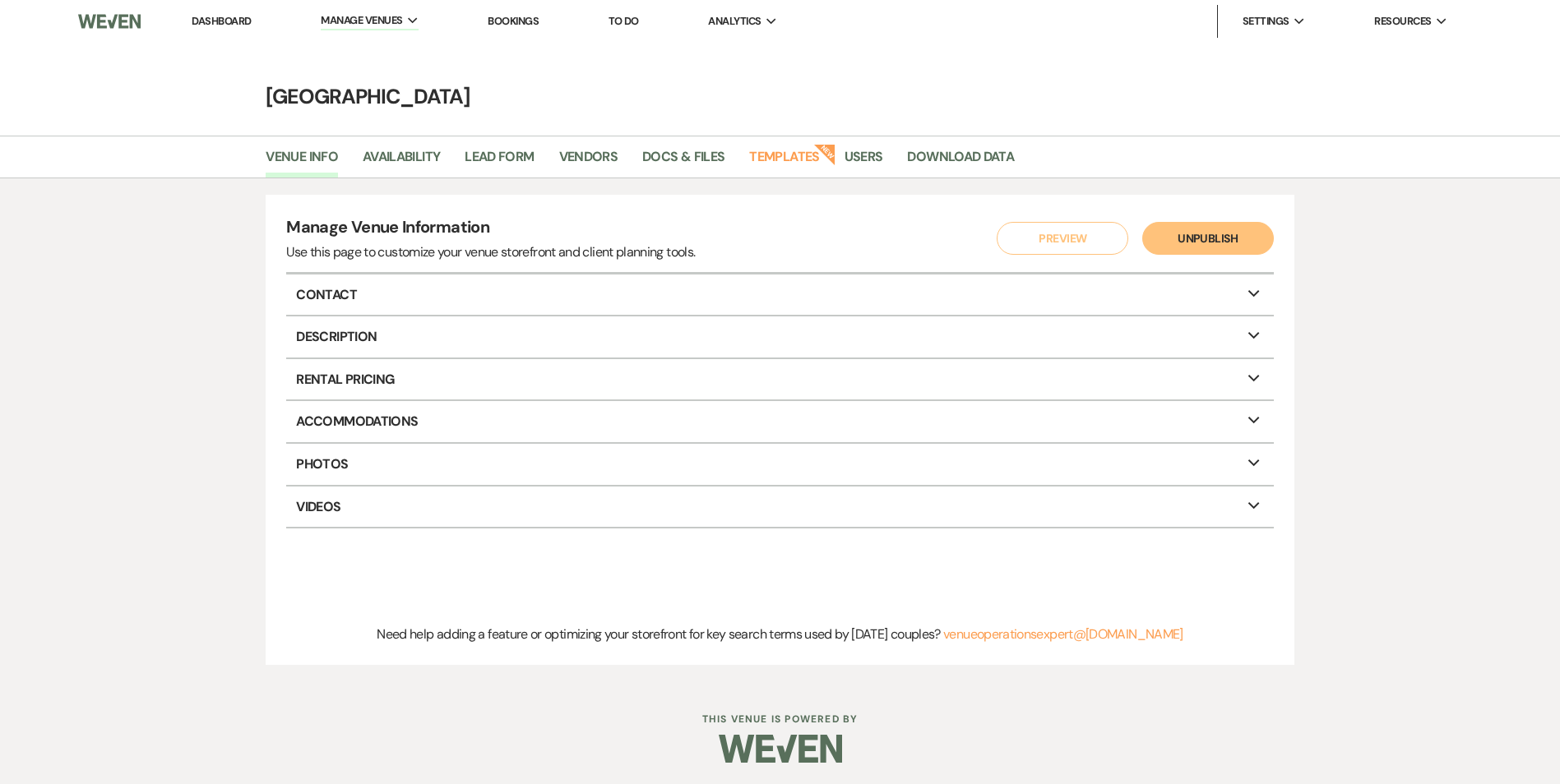
click at [402, 142] on div "Venue Info Availability Lead Form Vendors Docs & Files Templates New Users Down…" at bounding box center [780, 157] width 1560 height 43
click at [396, 162] on link "Availability" at bounding box center [402, 162] width 77 height 31
select select "2"
select select "2026"
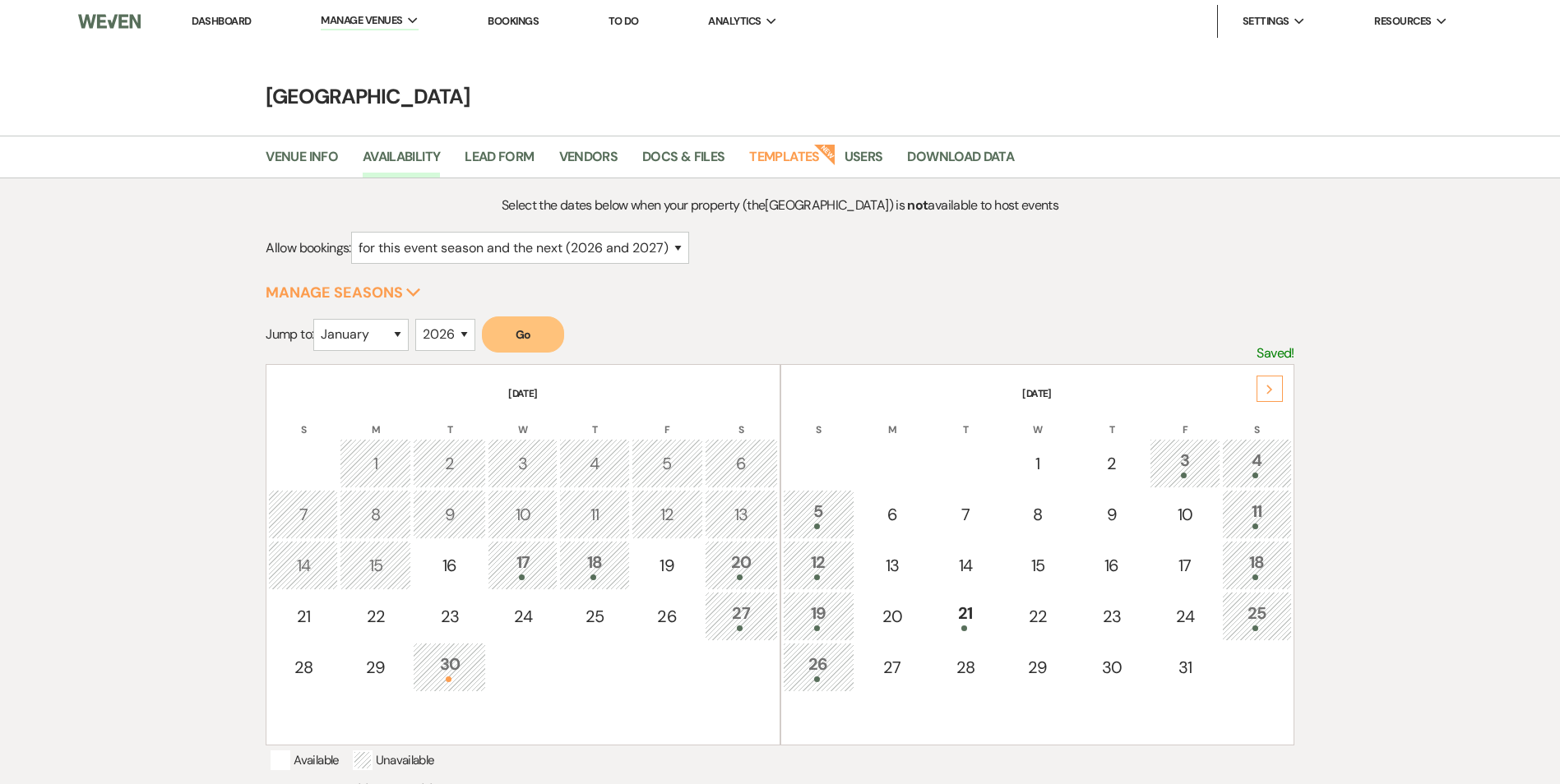
click at [462, 664] on div "30" at bounding box center [449, 667] width 55 height 30
click at [454, 663] on div "30" at bounding box center [449, 667] width 55 height 30
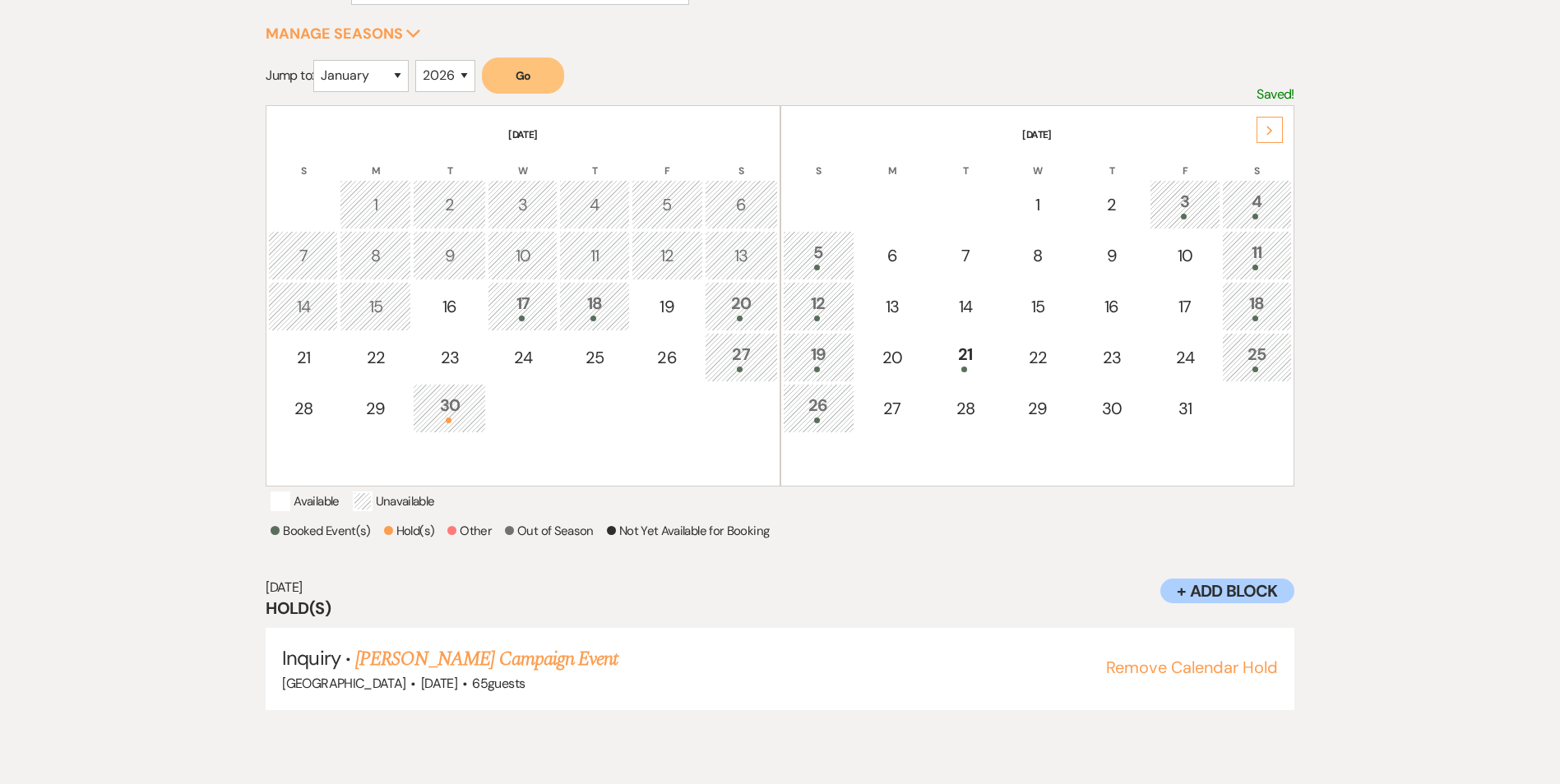
scroll to position [238, 0]
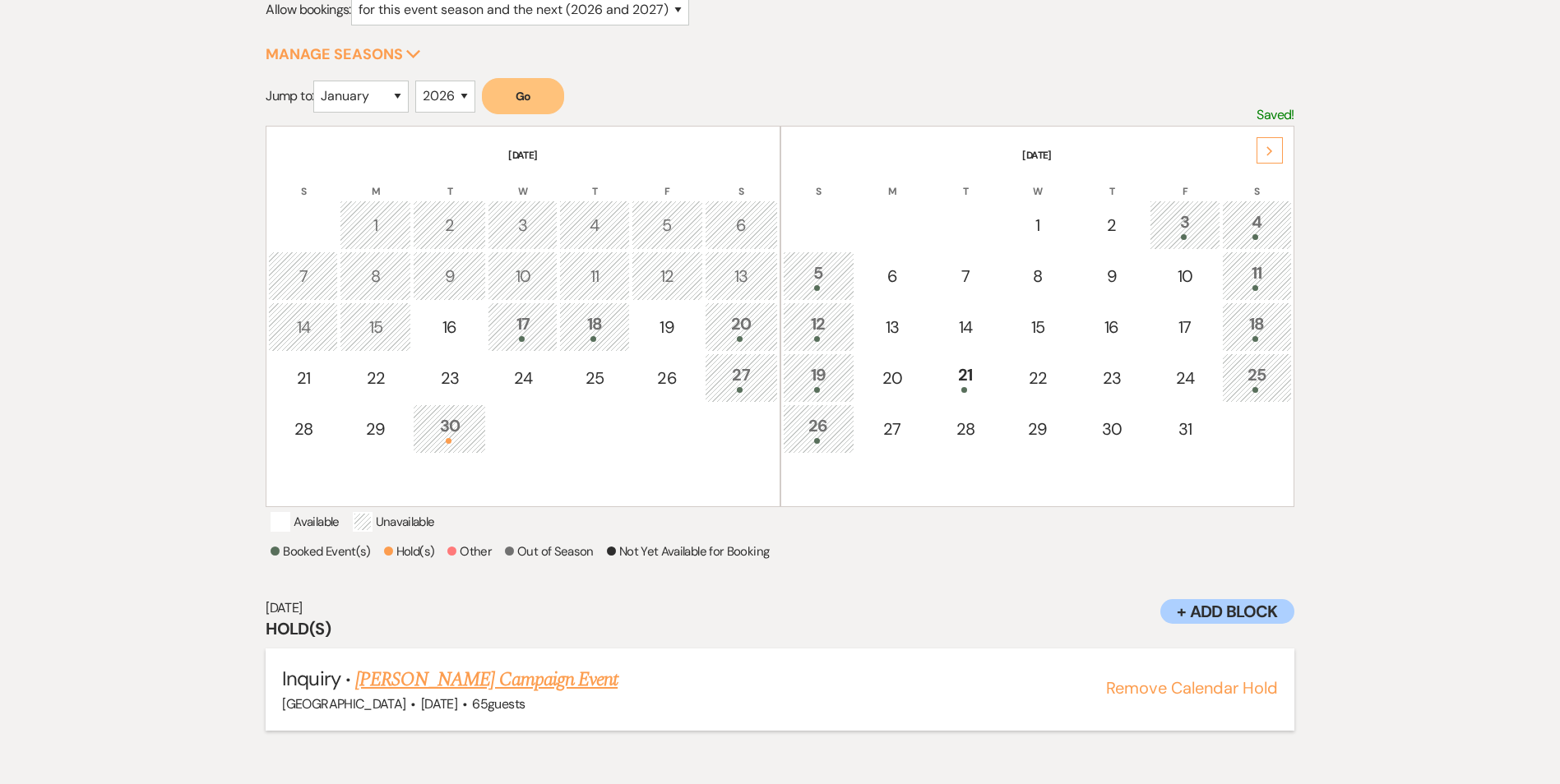
click at [454, 687] on link "[PERSON_NAME] Campaign Event" at bounding box center [487, 679] width 263 height 29
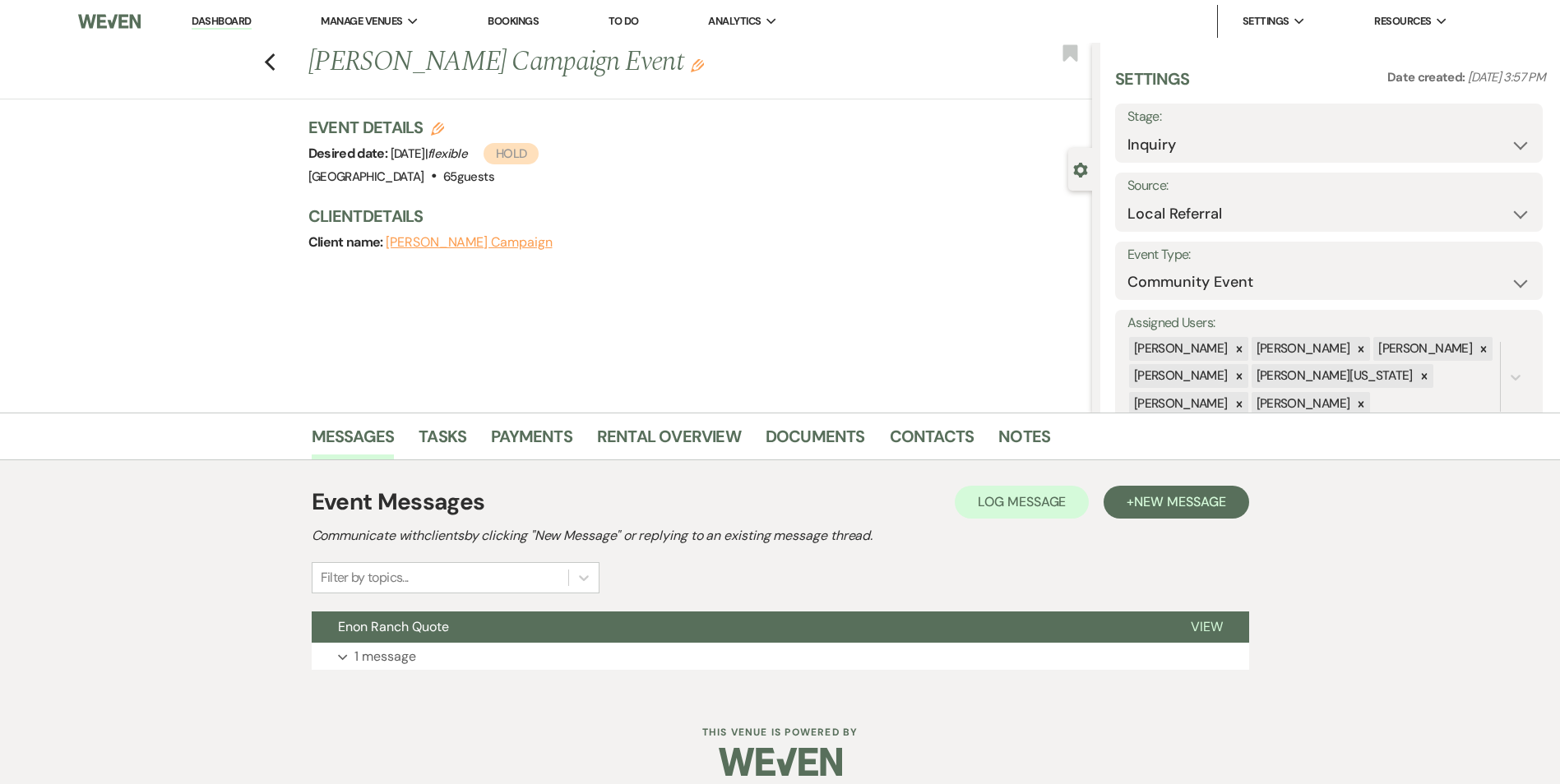
scroll to position [16, 0]
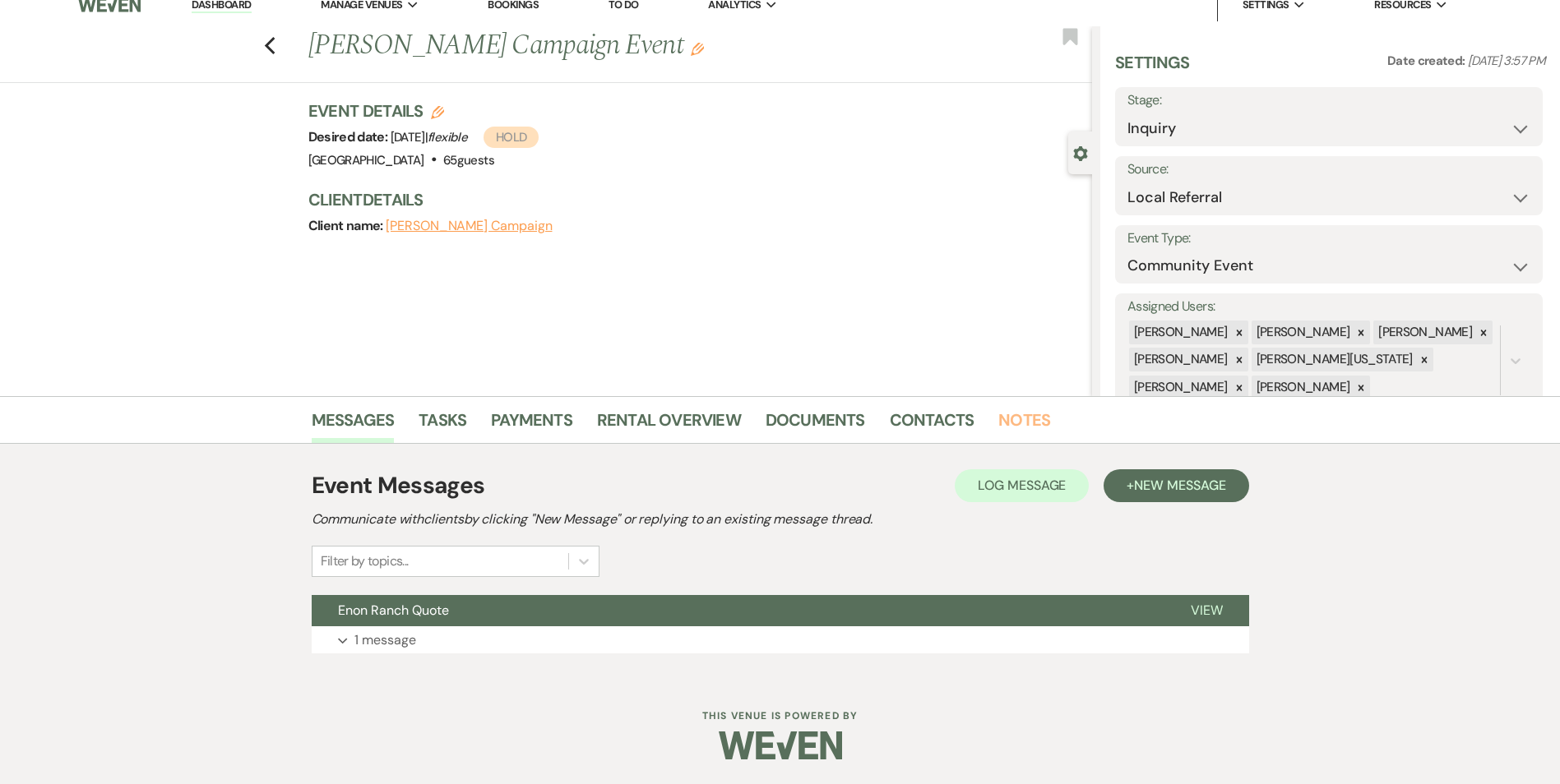
click at [998, 408] on link "Notes" at bounding box center [1023, 425] width 52 height 36
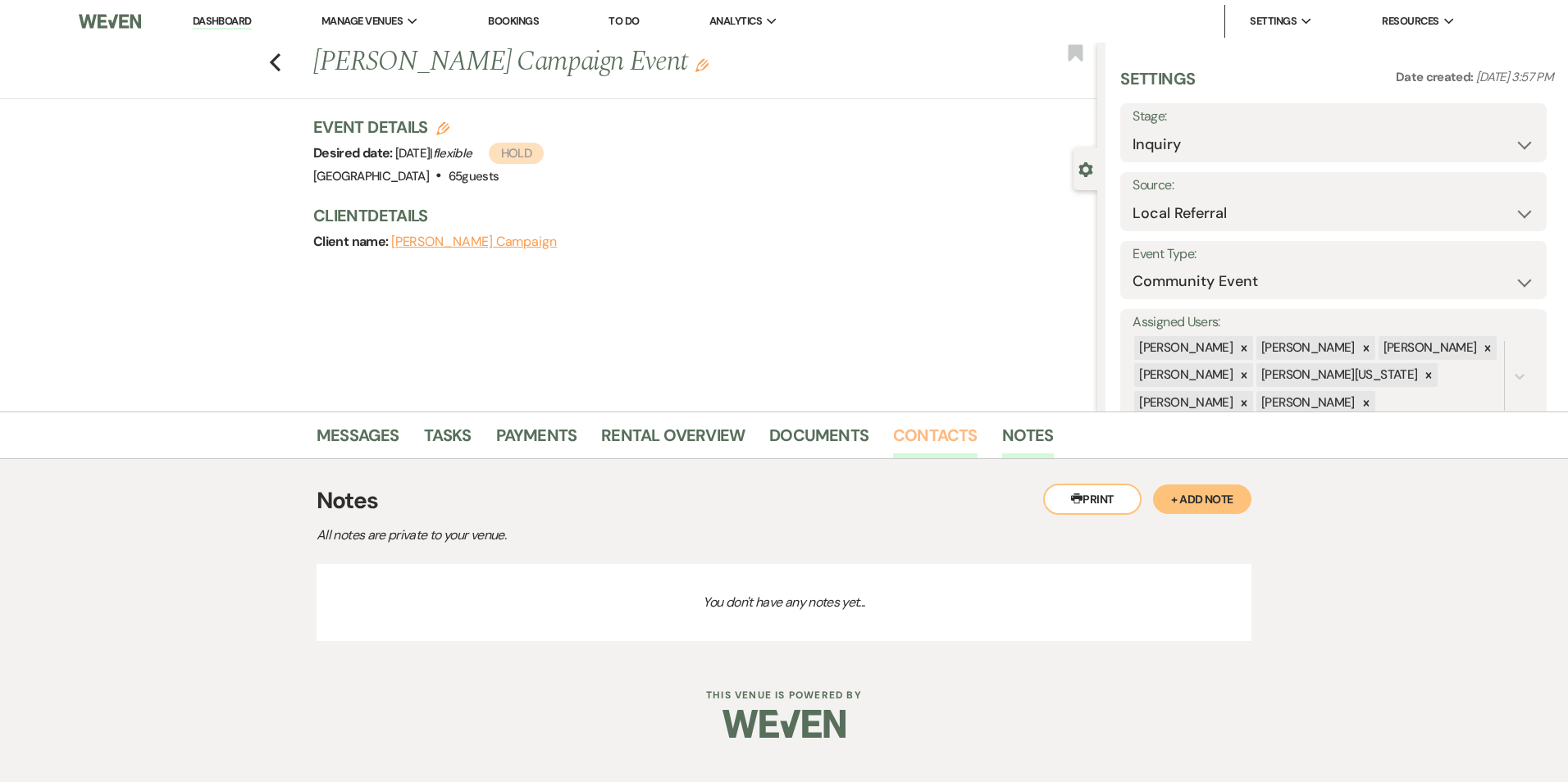
click at [932, 444] on link "Contacts" at bounding box center [936, 440] width 85 height 36
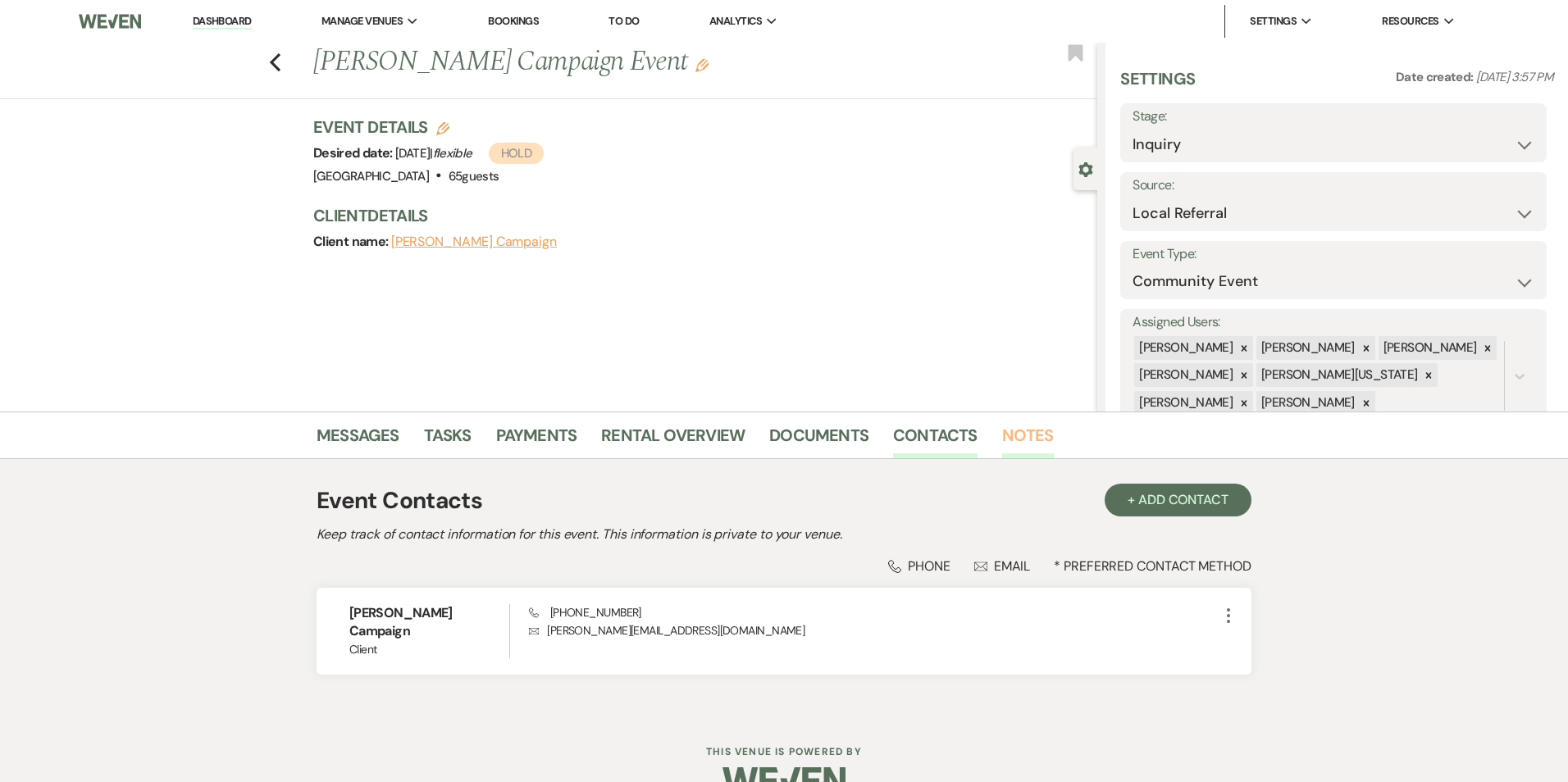
click at [1007, 426] on link "Notes" at bounding box center [1027, 440] width 52 height 36
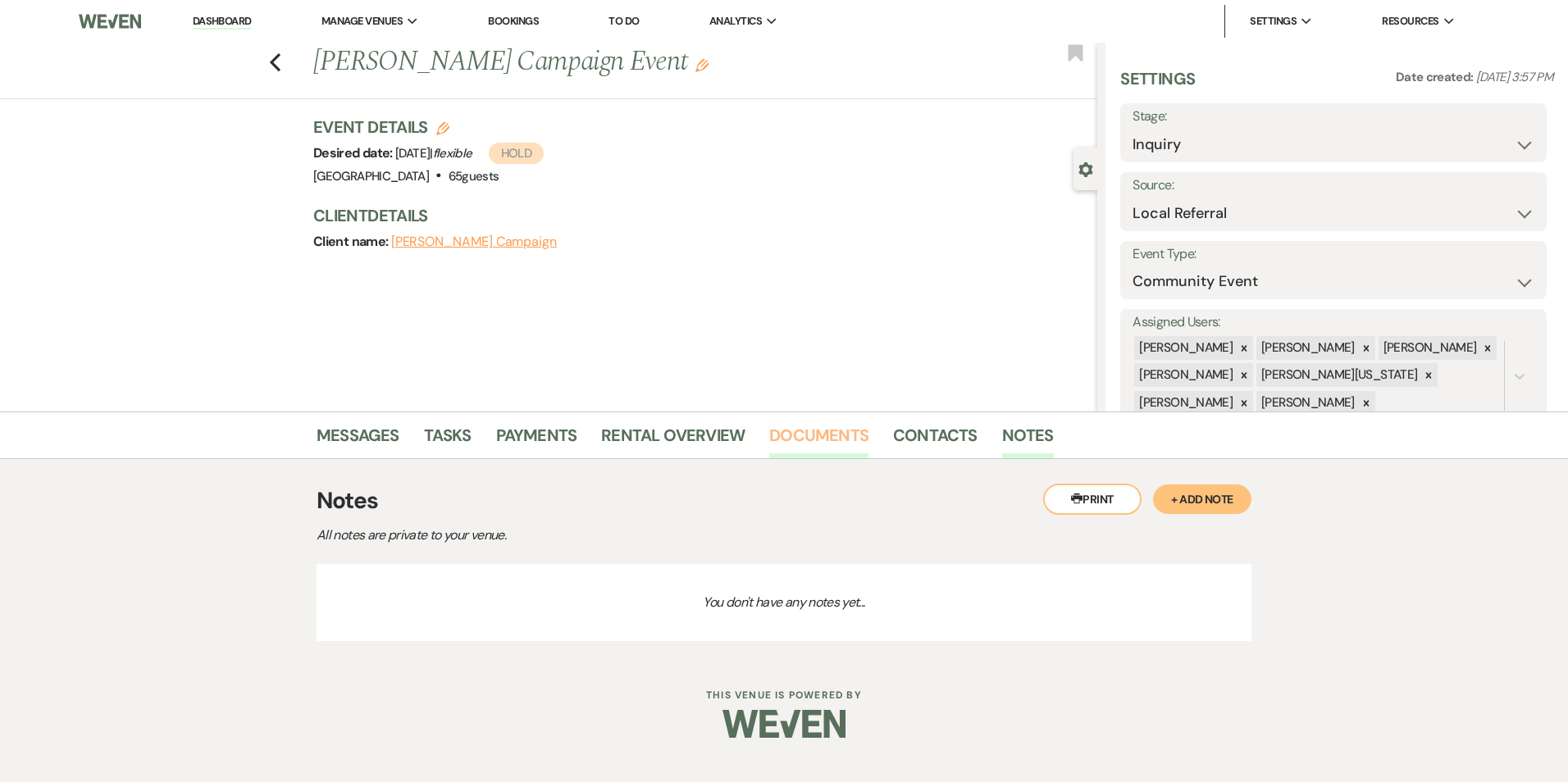
click at [825, 439] on link "Documents" at bounding box center [818, 440] width 99 height 36
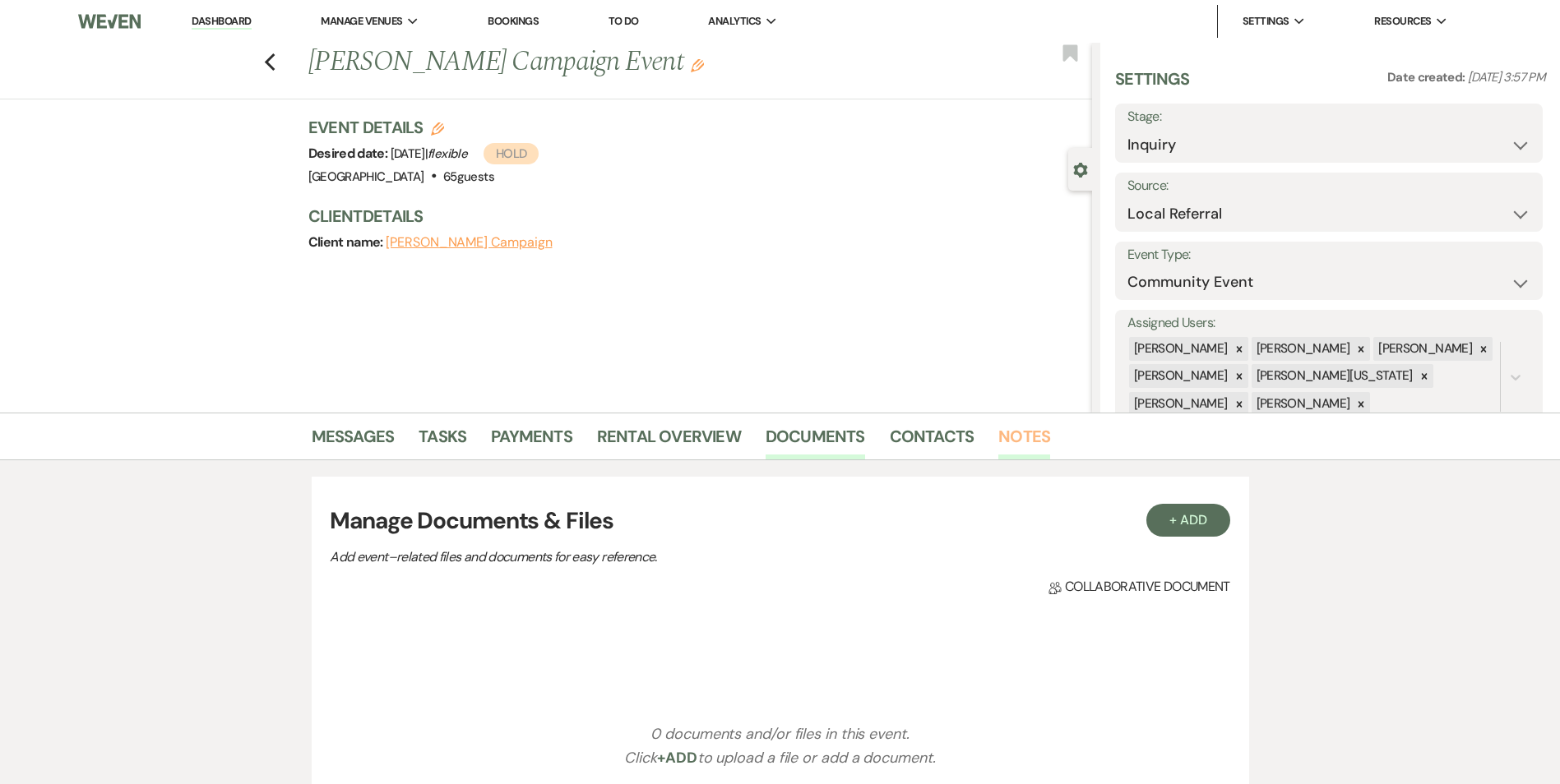
click at [1038, 445] on link "Notes" at bounding box center [1023, 441] width 52 height 36
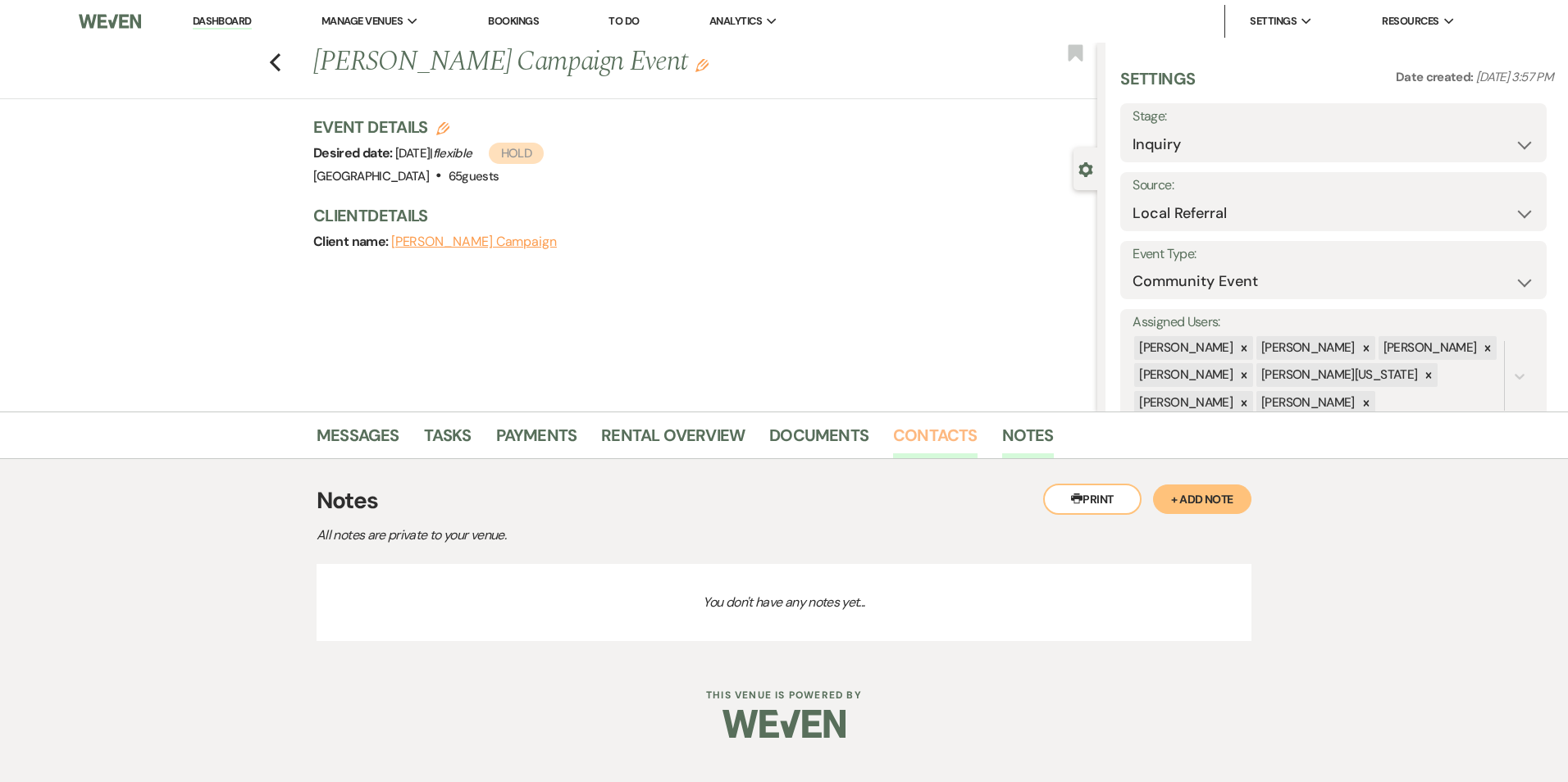
click at [939, 431] on link "Contacts" at bounding box center [936, 440] width 85 height 36
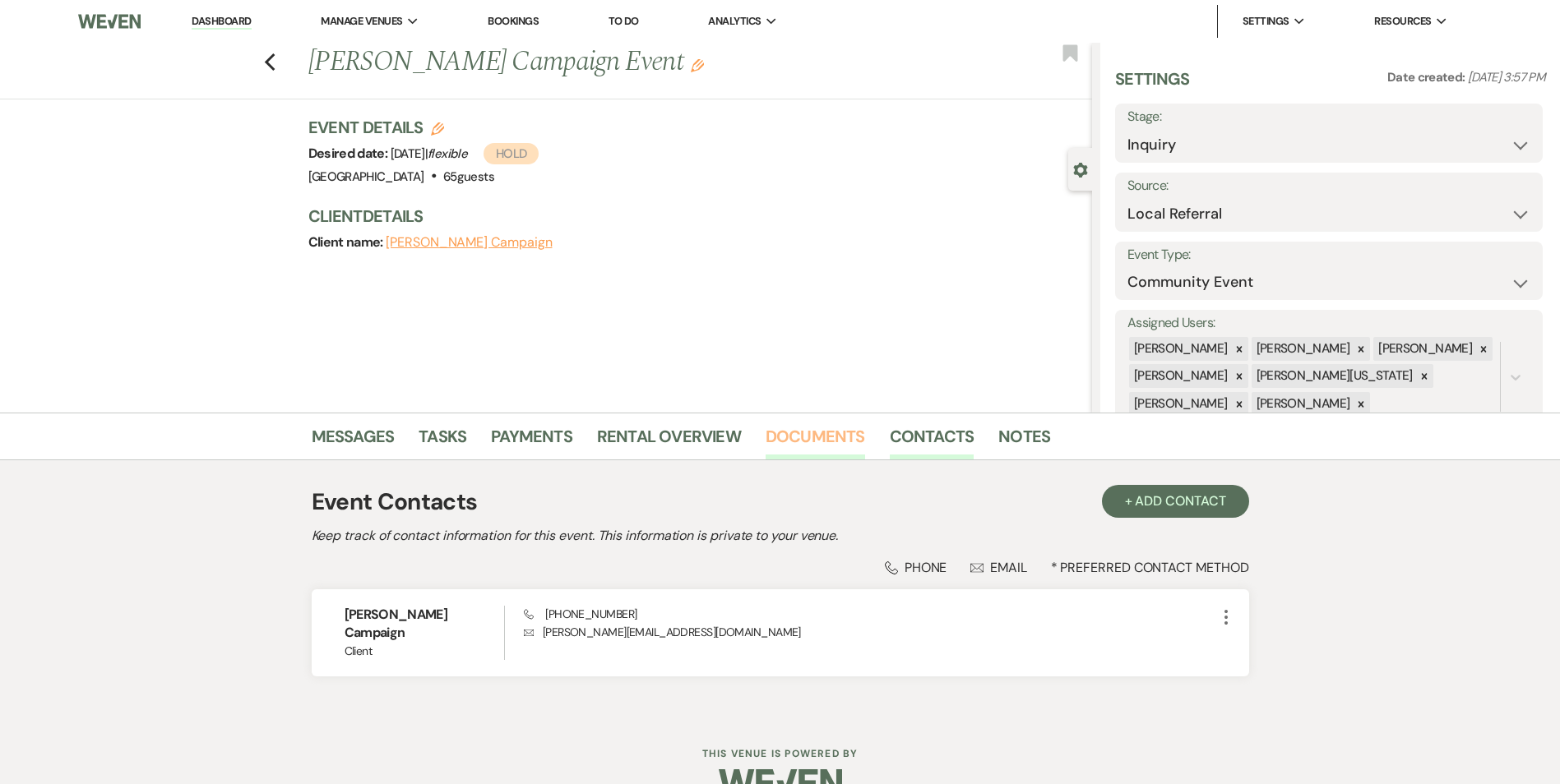
click at [842, 434] on link "Documents" at bounding box center [814, 441] width 99 height 36
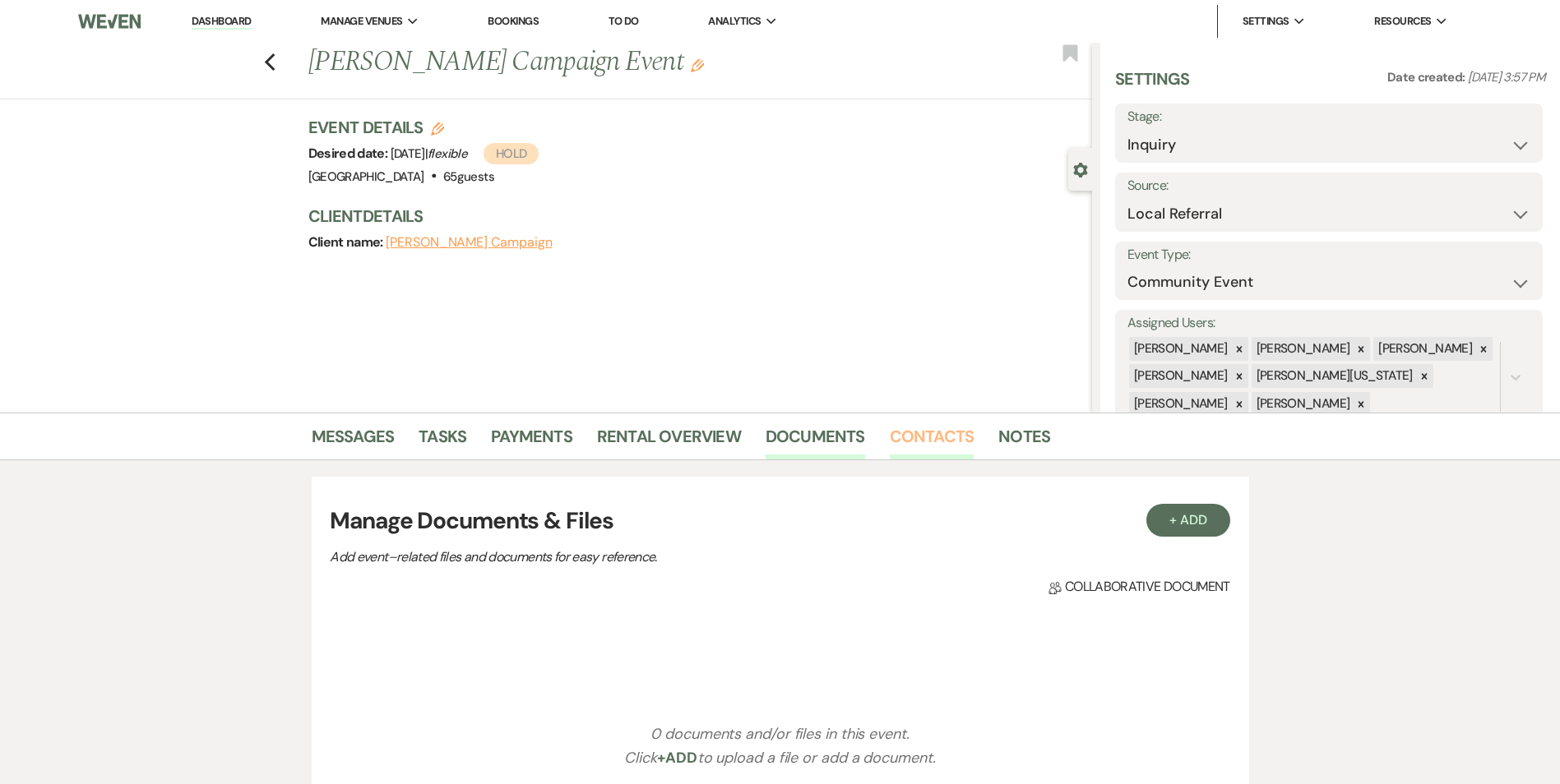
click at [934, 425] on link "Contacts" at bounding box center [933, 441] width 85 height 36
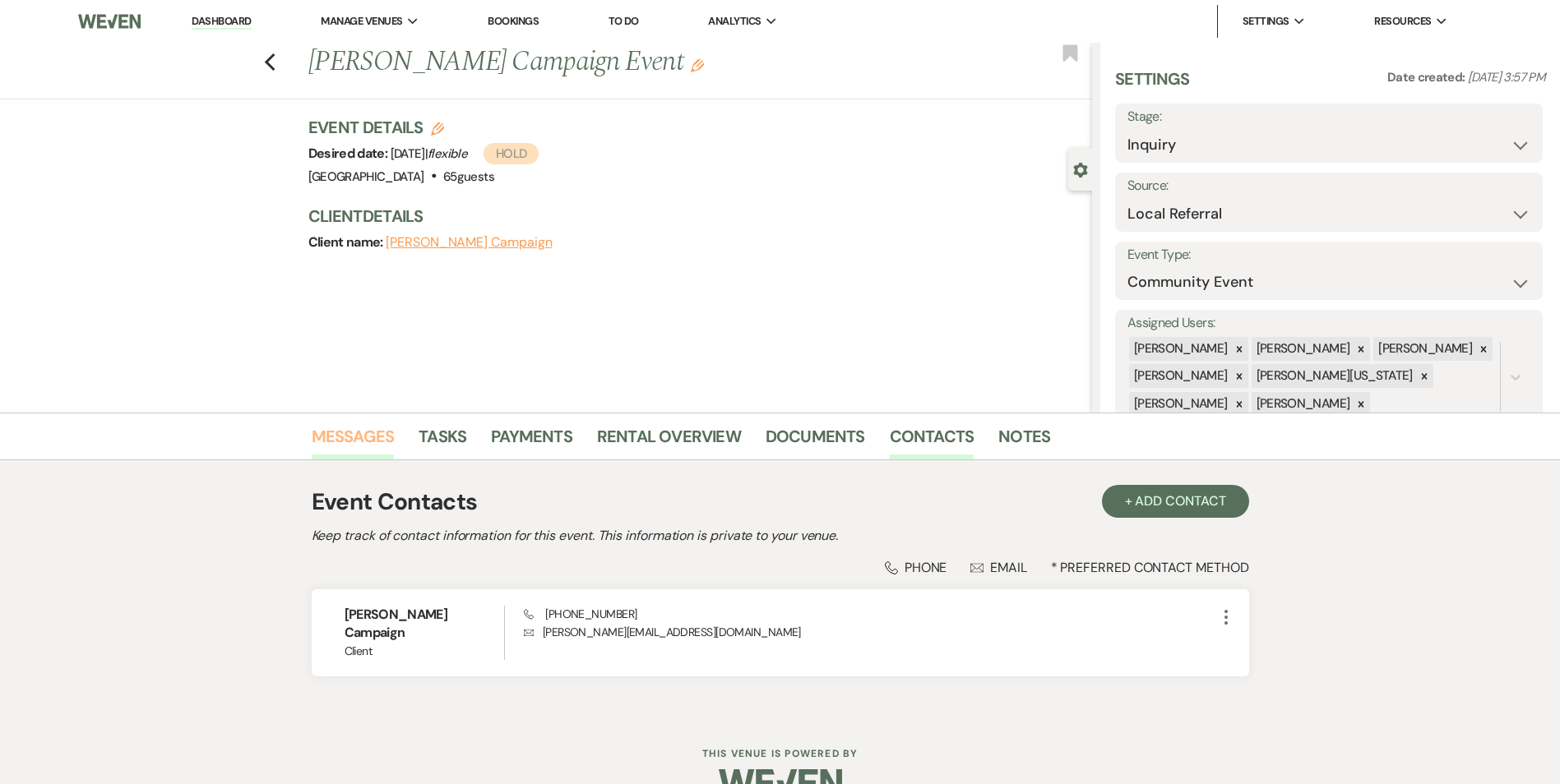
click at [346, 437] on link "Messages" at bounding box center [353, 441] width 83 height 36
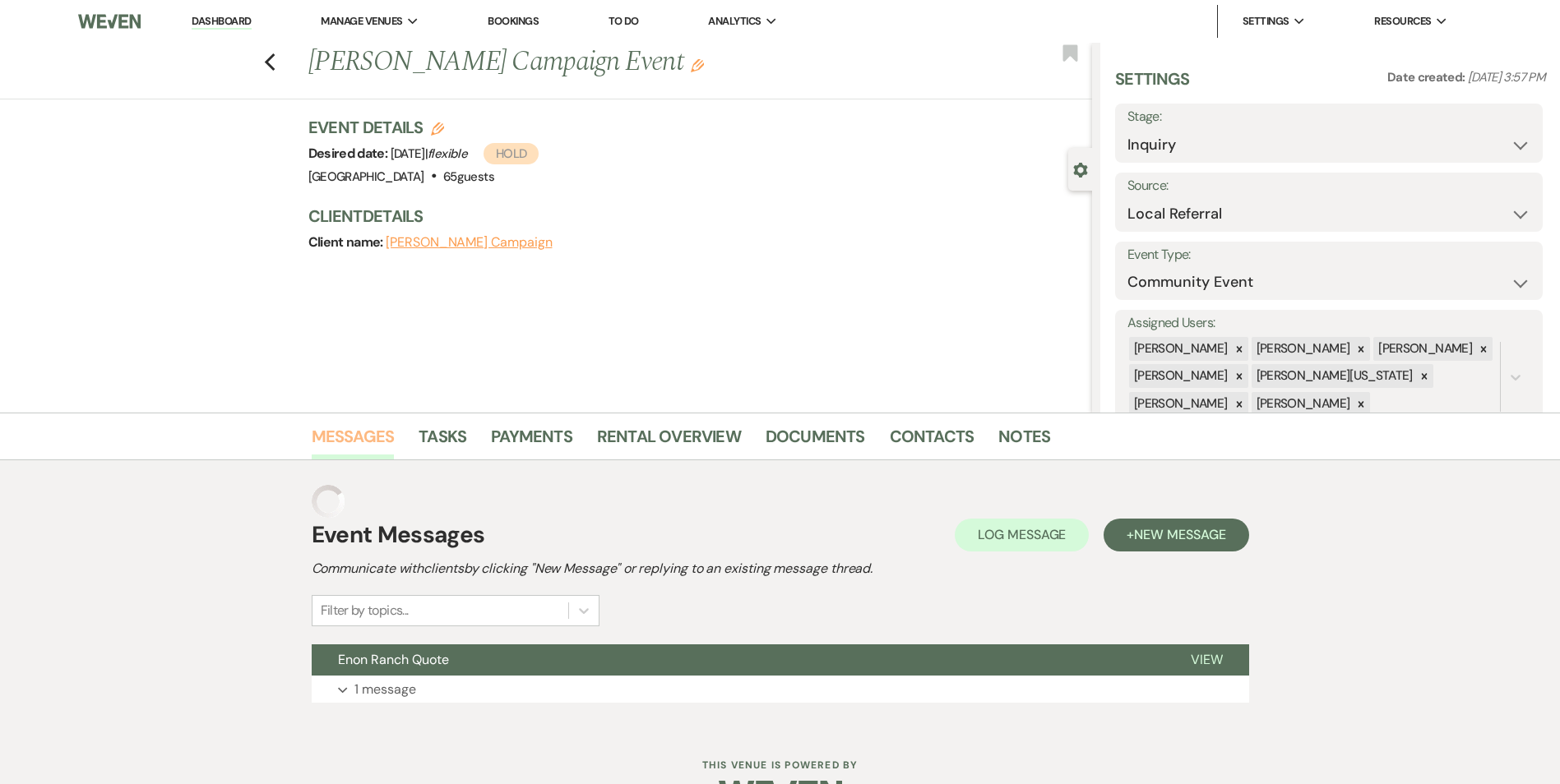
select select "20"
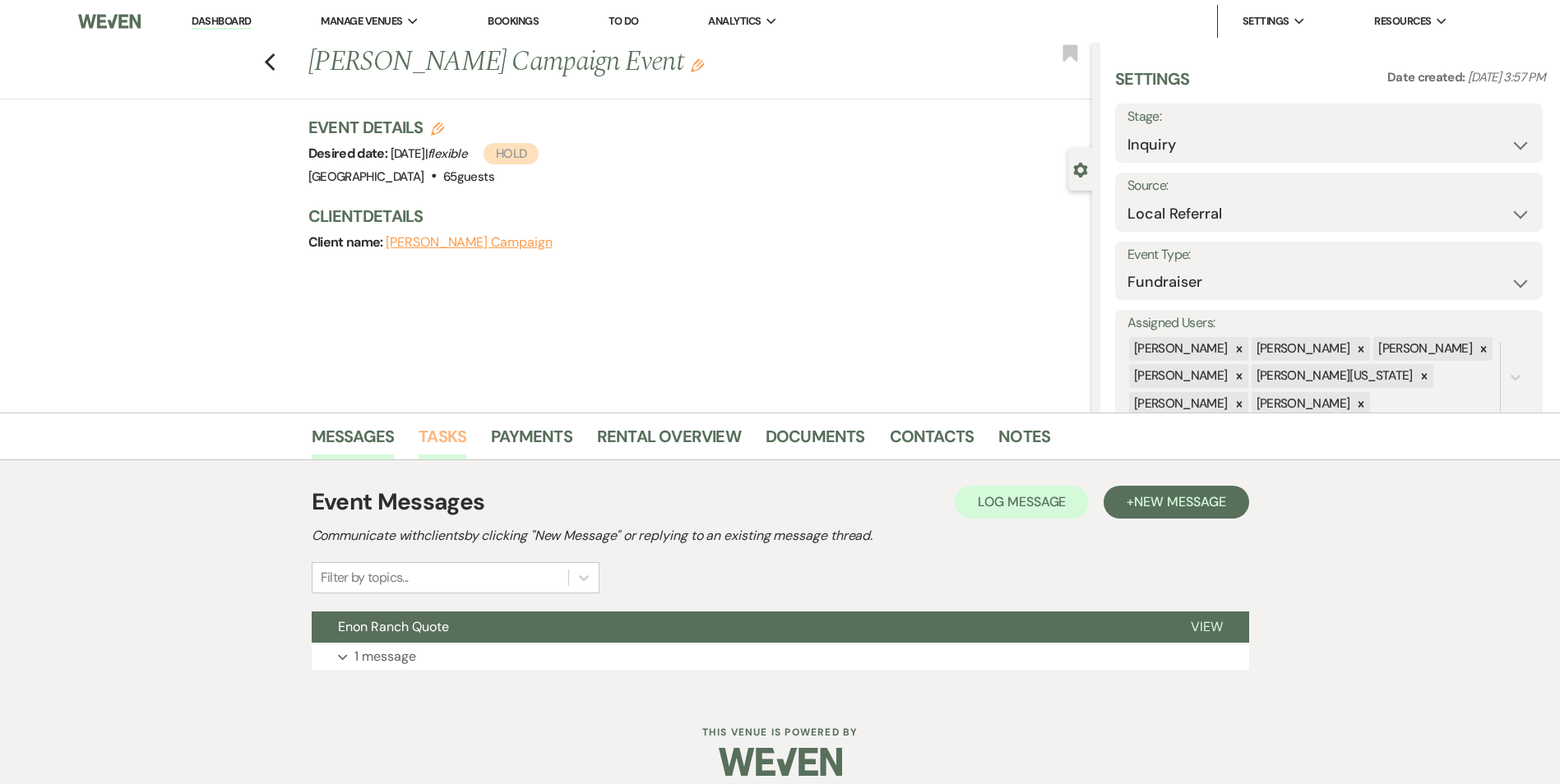
click at [434, 428] on link "Tasks" at bounding box center [442, 441] width 47 height 36
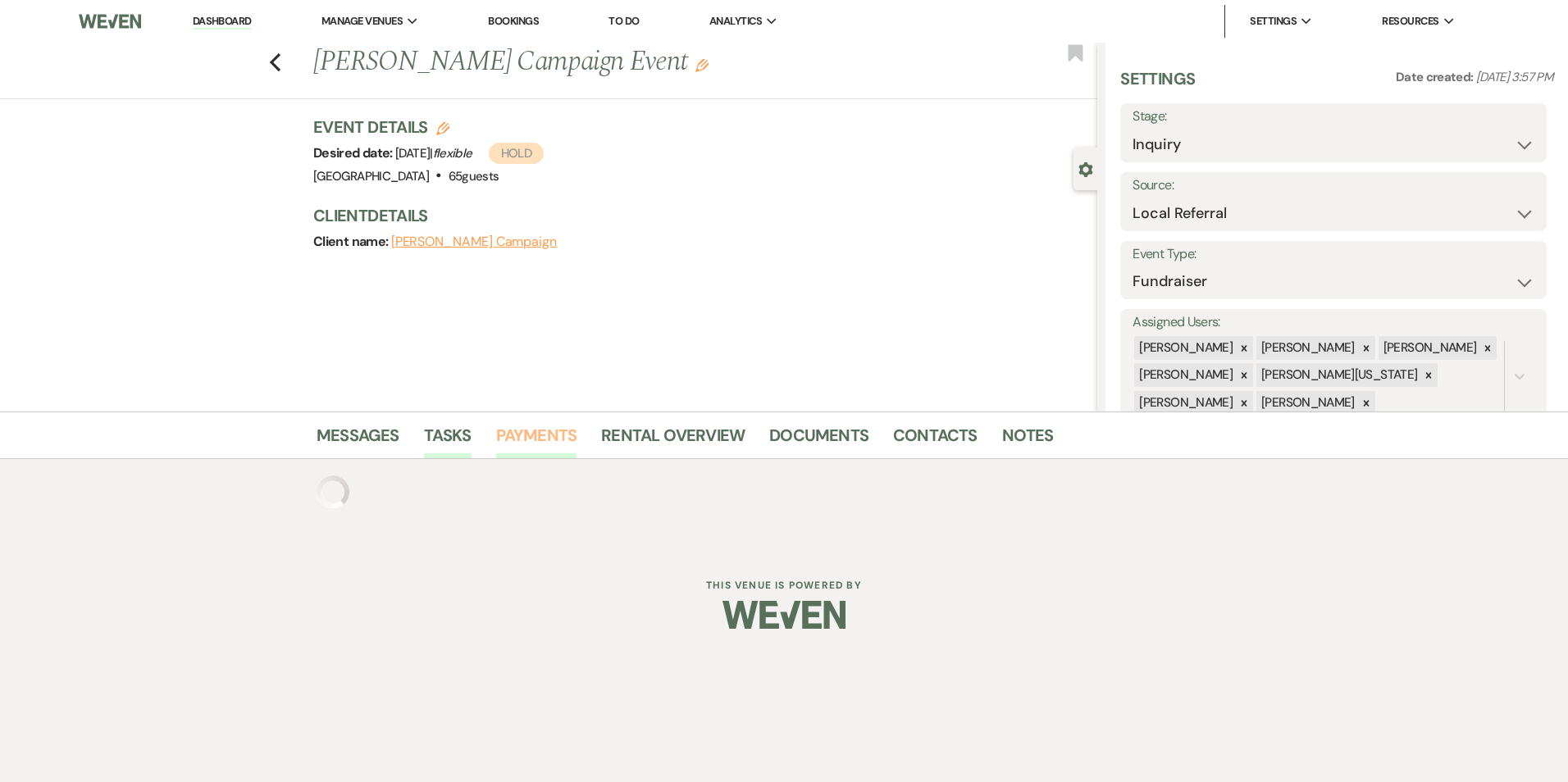
click at [496, 426] on ul "Messages Tasks Payments Rental Overview Documents Contacts Notes" at bounding box center [784, 439] width 935 height 40
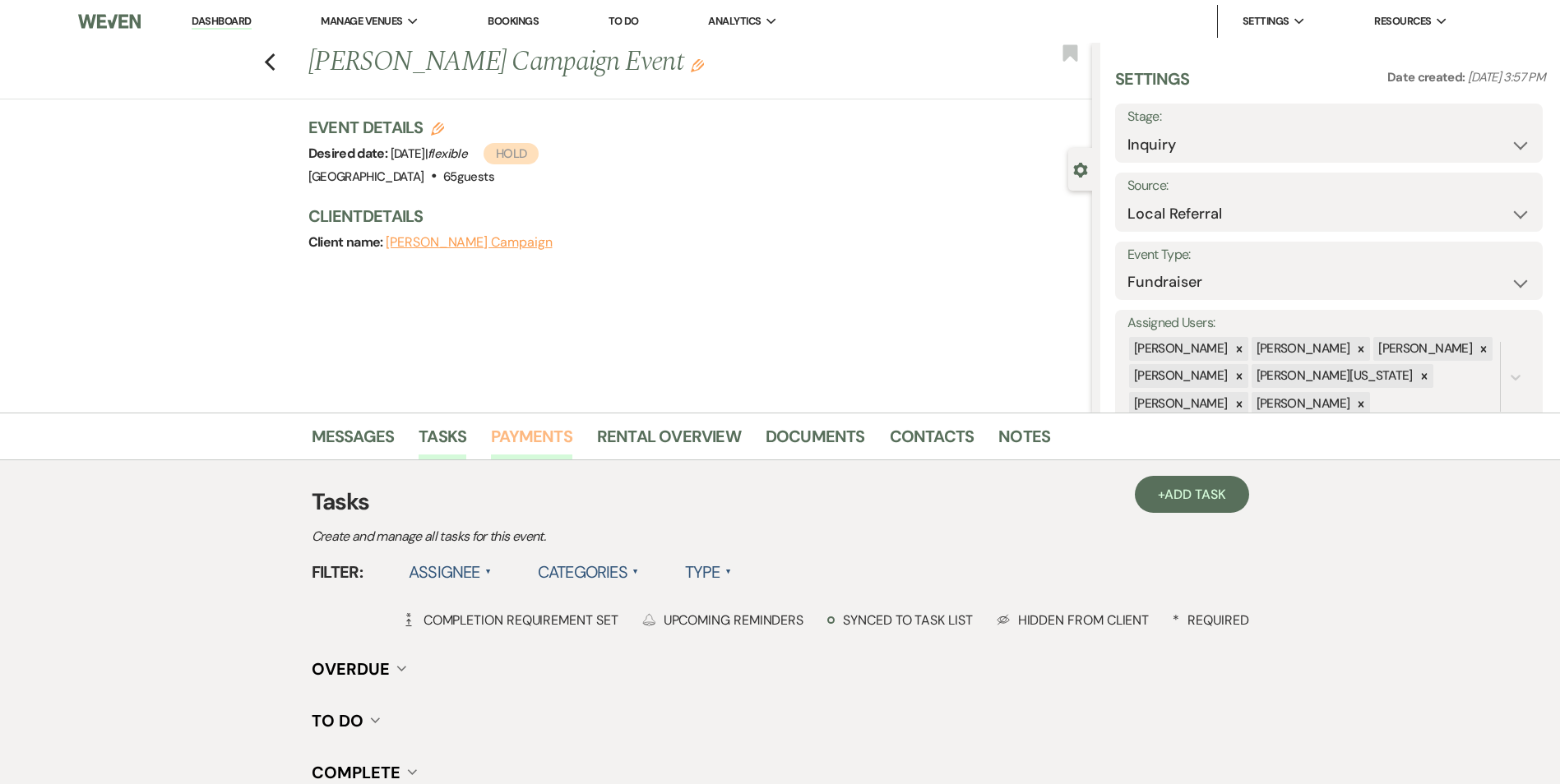
click at [520, 434] on link "Payments" at bounding box center [532, 441] width 81 height 36
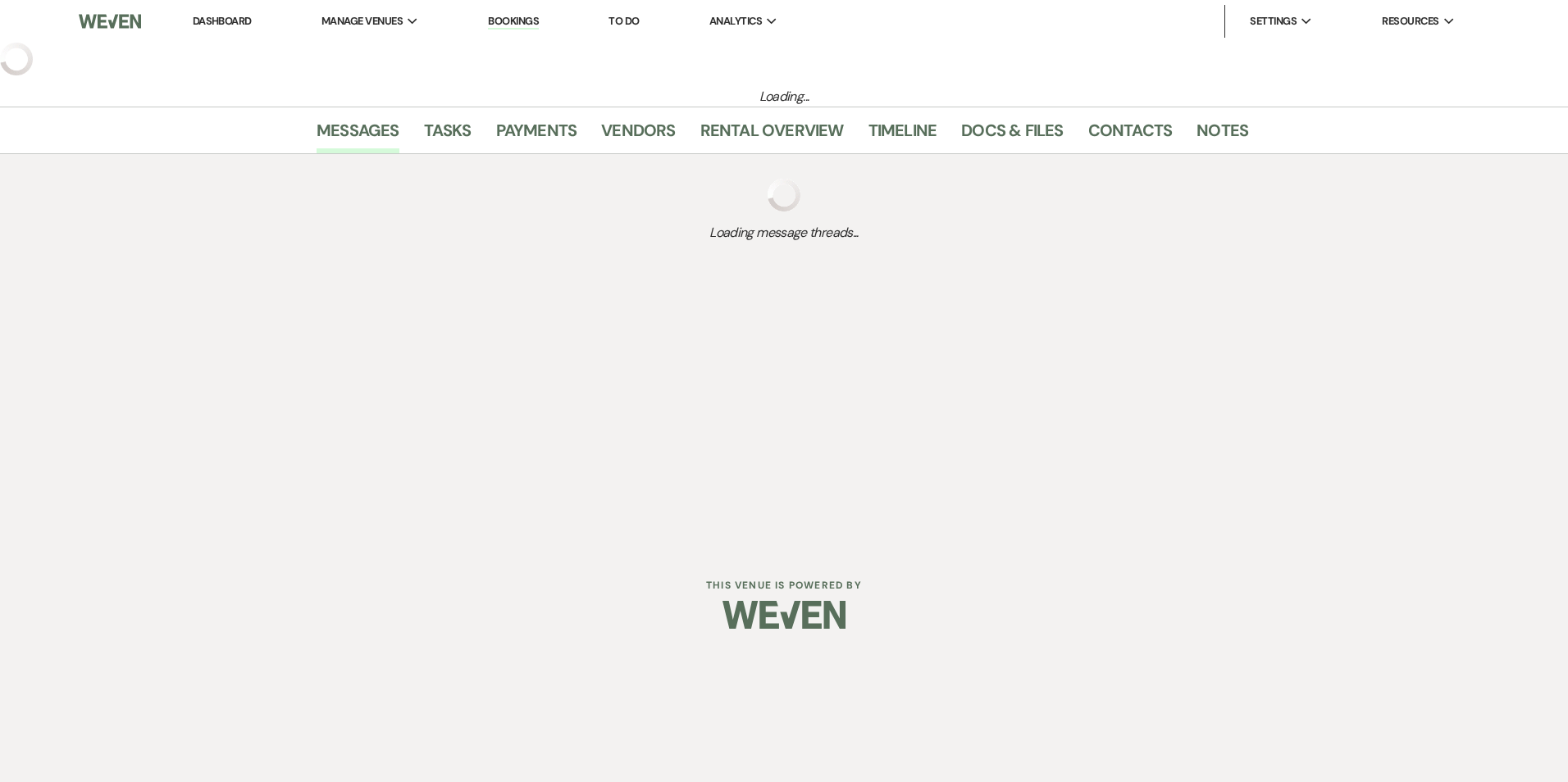
select select "20"
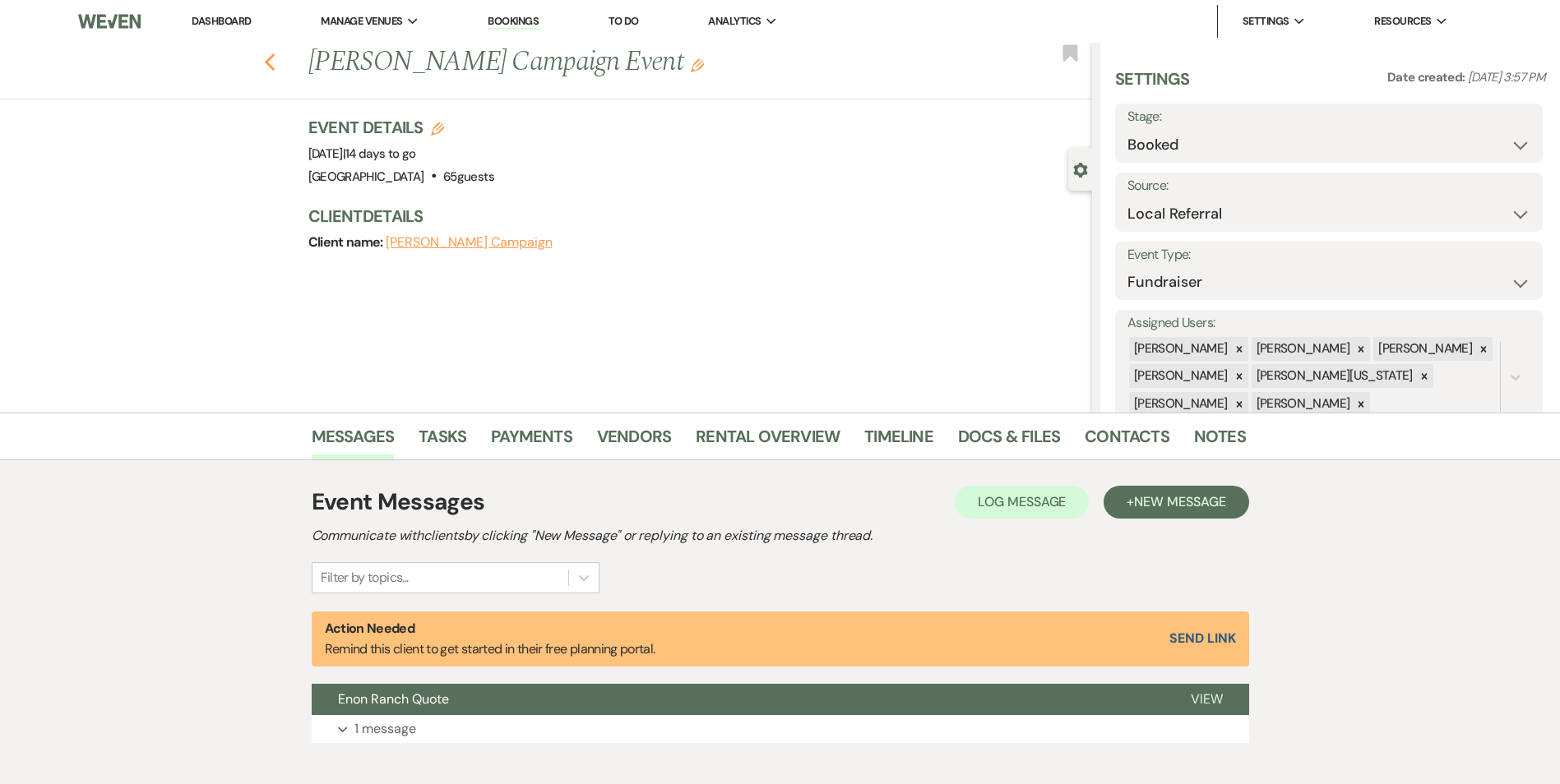
click at [274, 61] on use "button" at bounding box center [268, 62] width 10 height 18
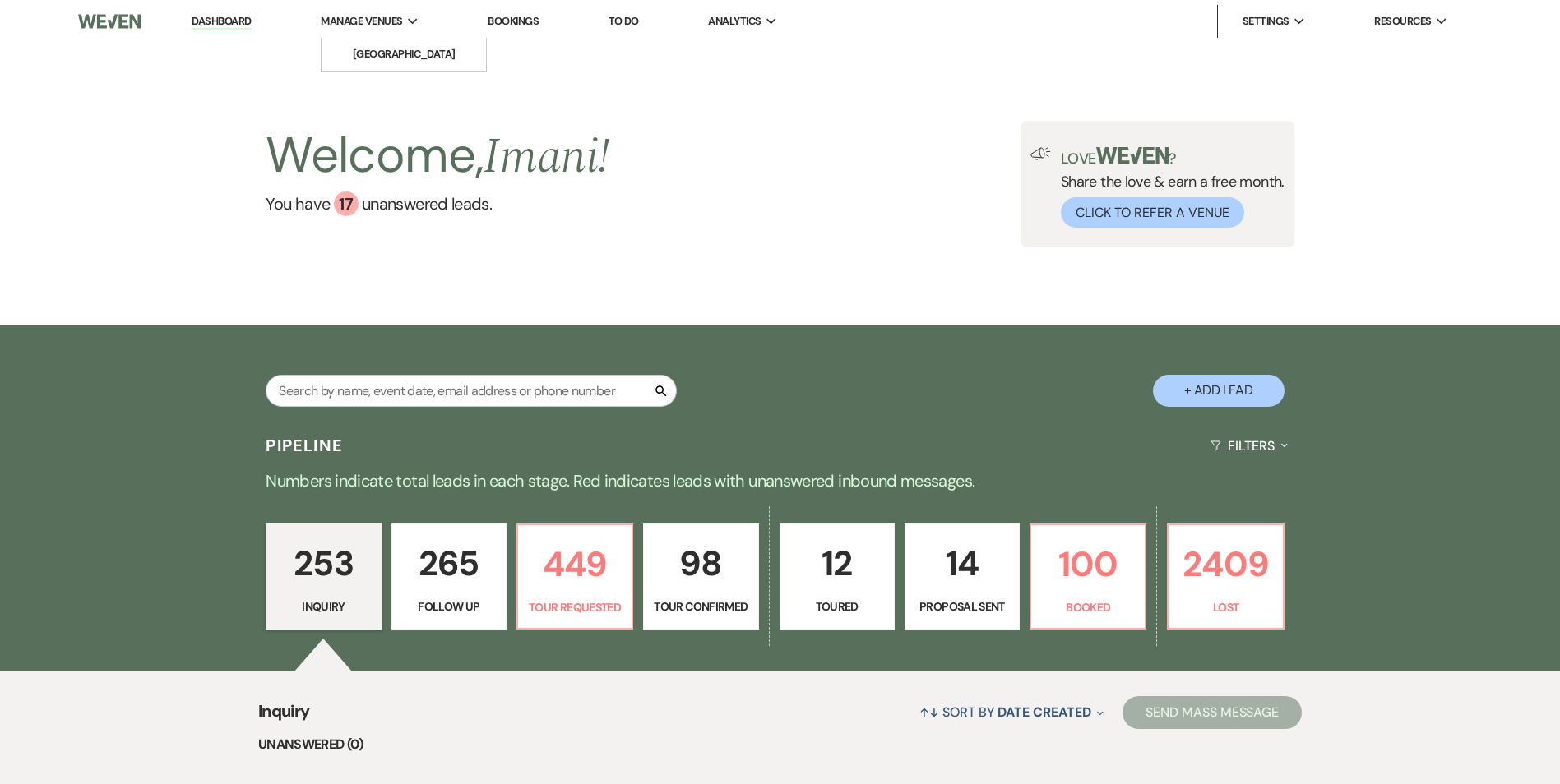
click at [362, 19] on span "Manage Venues" at bounding box center [361, 21] width 81 height 16
click at [372, 46] on li "[GEOGRAPHIC_DATA]" at bounding box center [403, 54] width 148 height 16
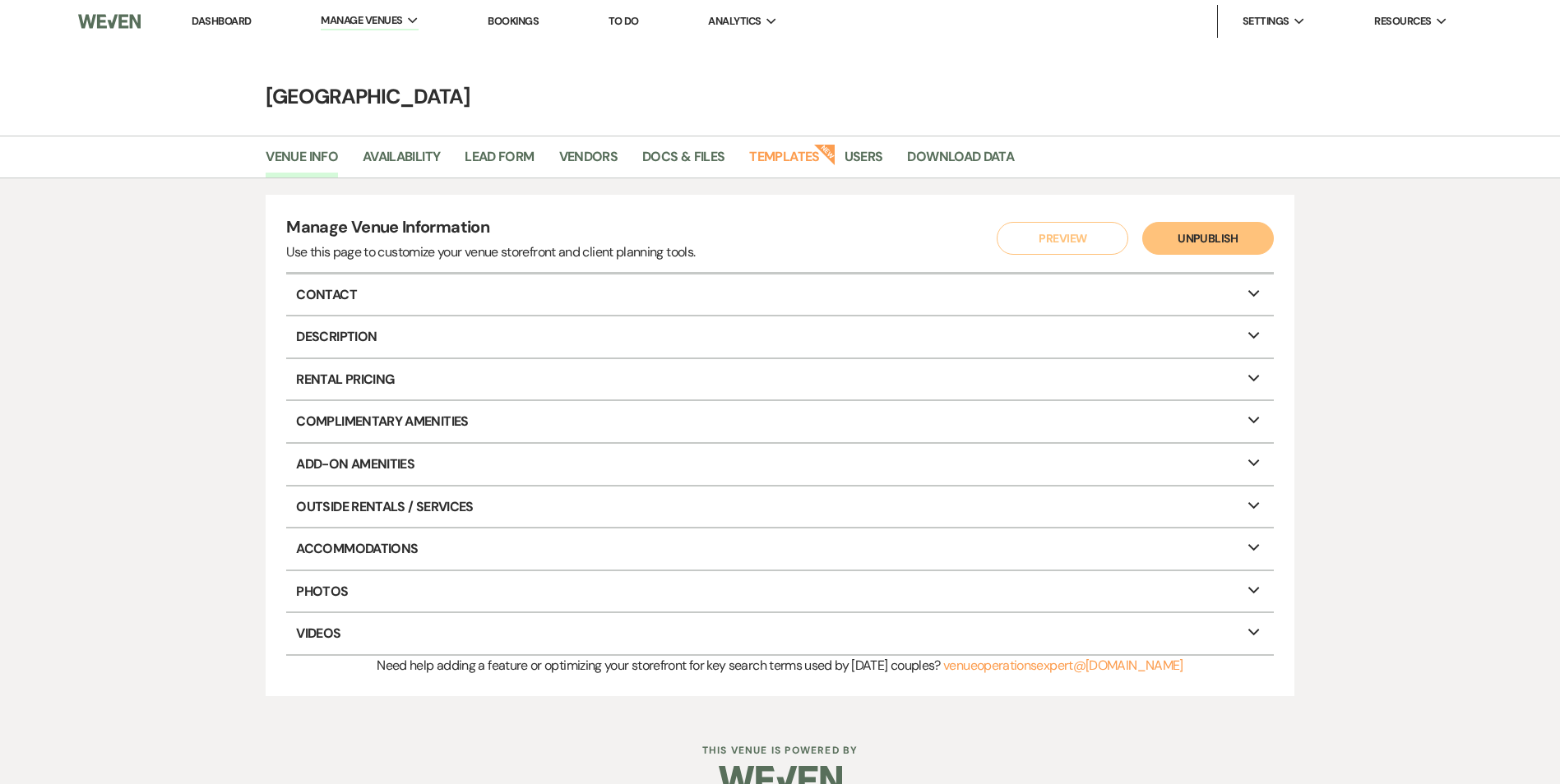
click at [497, 16] on link "Bookings" at bounding box center [513, 21] width 51 height 14
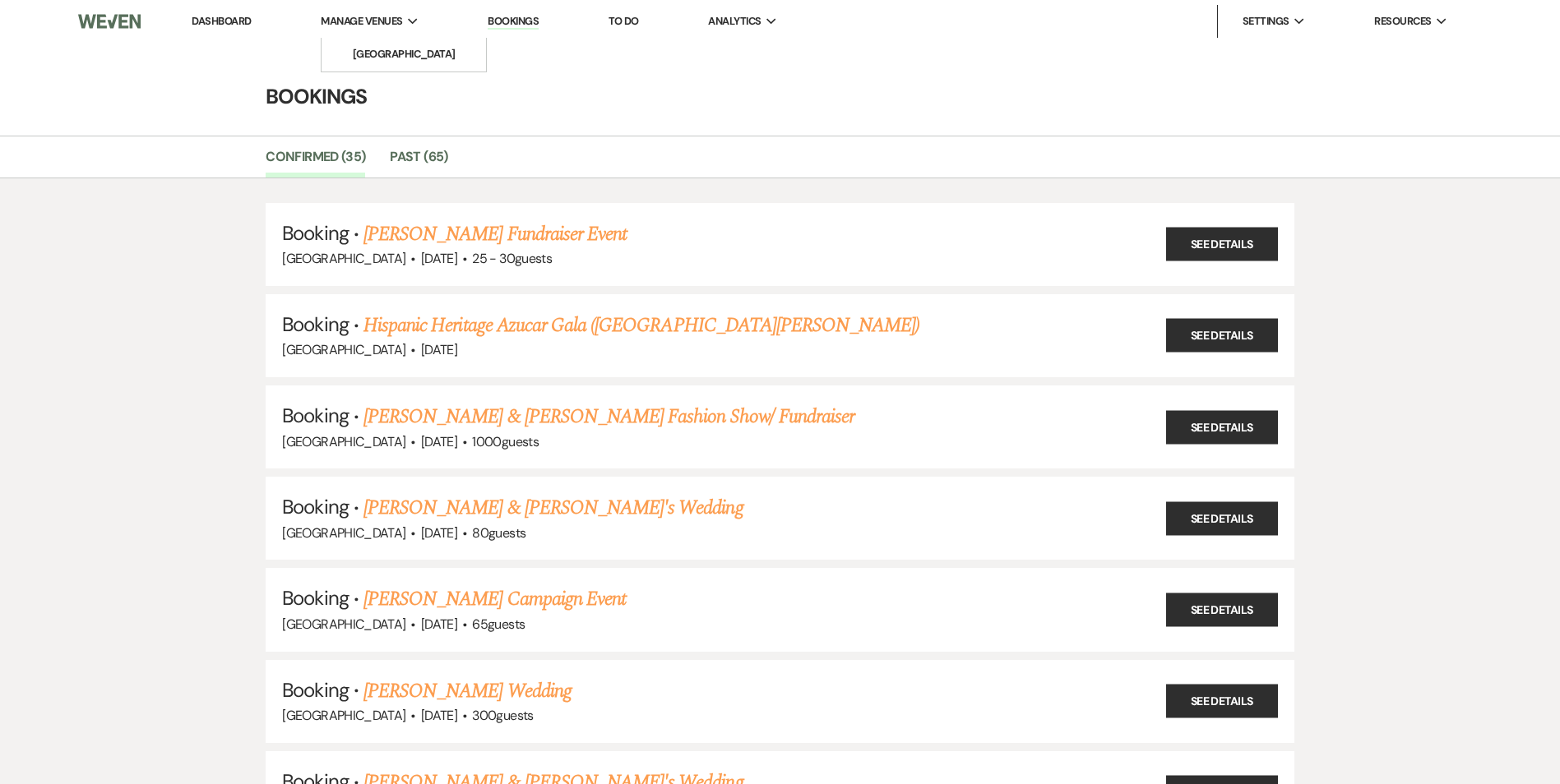
click at [334, 9] on li "Manage Venues Expand [GEOGRAPHIC_DATA]" at bounding box center [369, 21] width 114 height 33
click at [389, 47] on li "[GEOGRAPHIC_DATA]" at bounding box center [403, 54] width 148 height 16
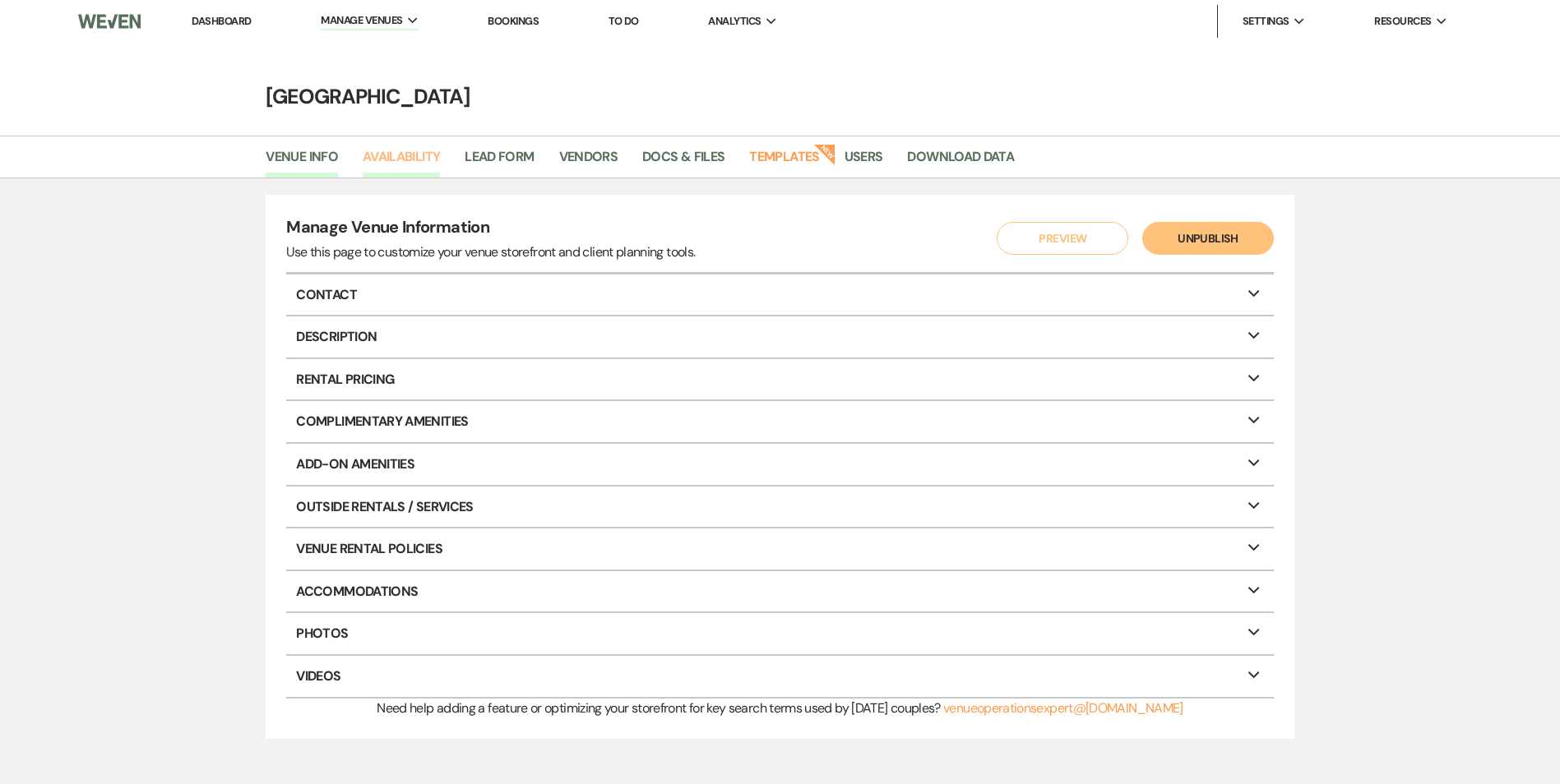
click at [384, 158] on link "Availability" at bounding box center [402, 162] width 77 height 31
select select "2"
select select "2026"
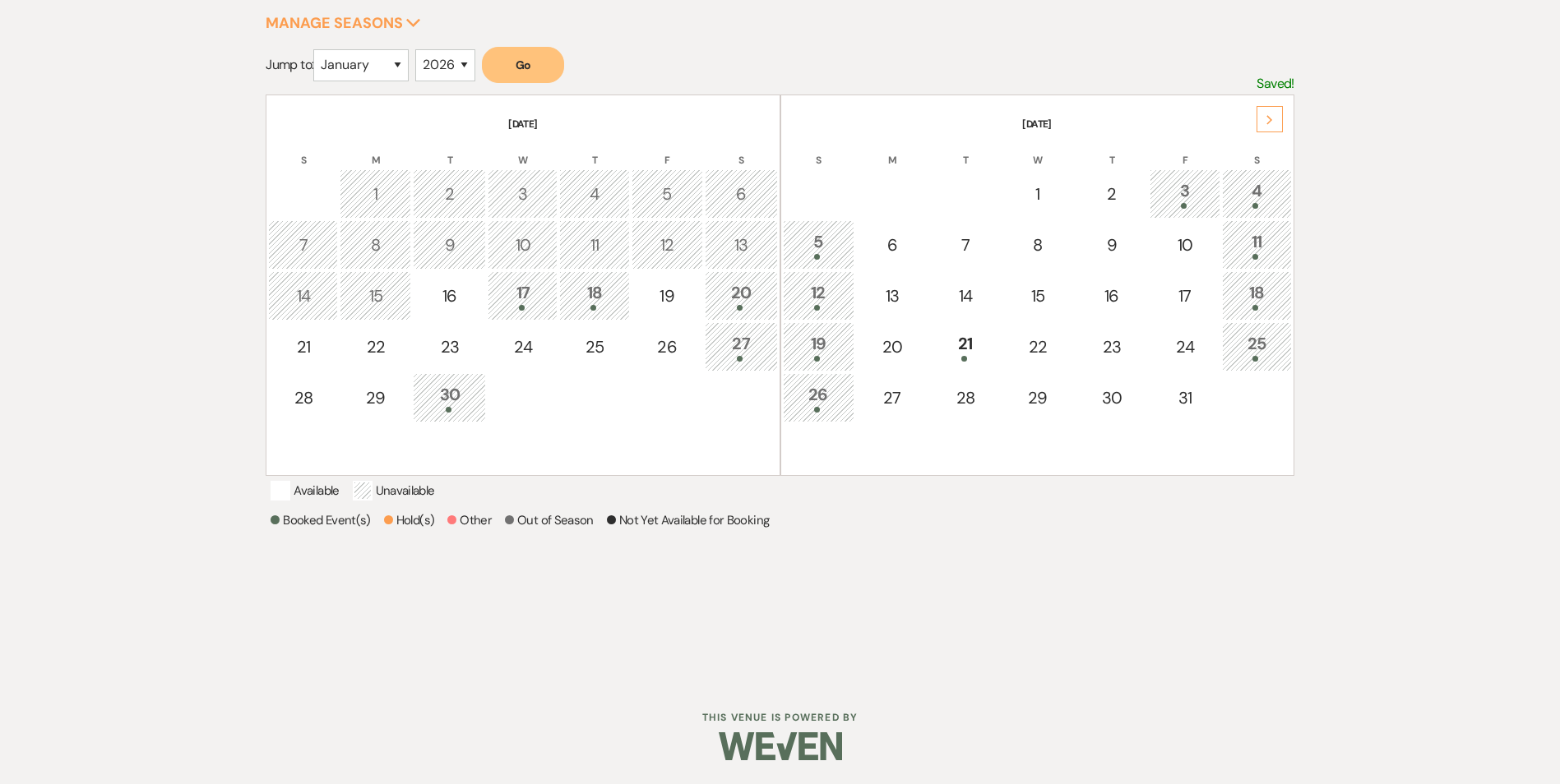
scroll to position [292, 0]
click at [1305, 507] on div "Select the dates below when your property (the [GEOGRAPHIC_DATA] ) is not avail…" at bounding box center [780, 291] width 1184 height 733
click at [1466, 738] on footer "This Venue is Powered By" at bounding box center [780, 747] width 1560 height 75
click at [1365, 580] on div "Select the dates below when your property (the [GEOGRAPHIC_DATA] ) is not avail…" at bounding box center [780, 291] width 1184 height 733
